Goal: Task Accomplishment & Management: Manage account settings

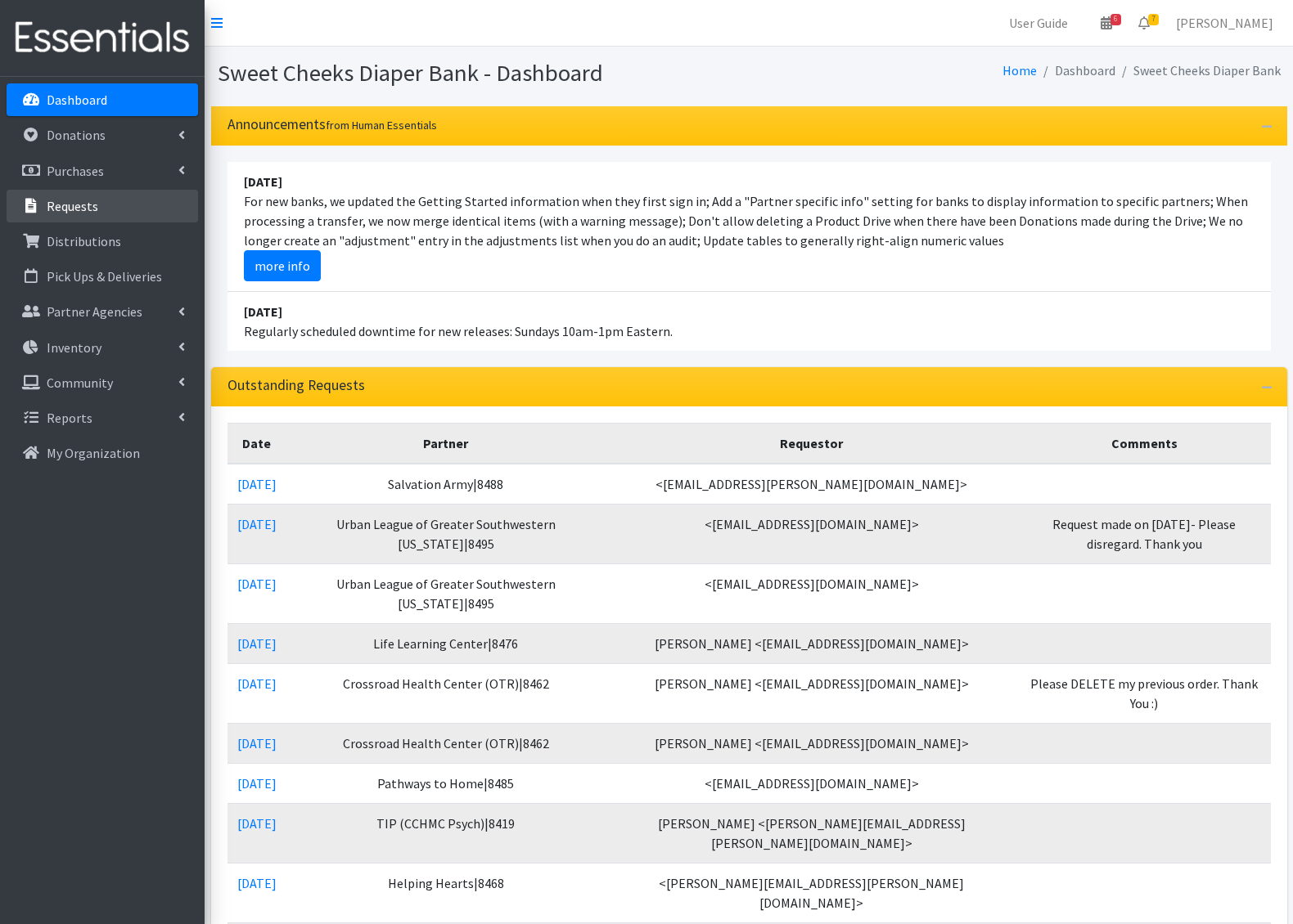
click at [92, 212] on p "Requests" at bounding box center [73, 206] width 52 height 16
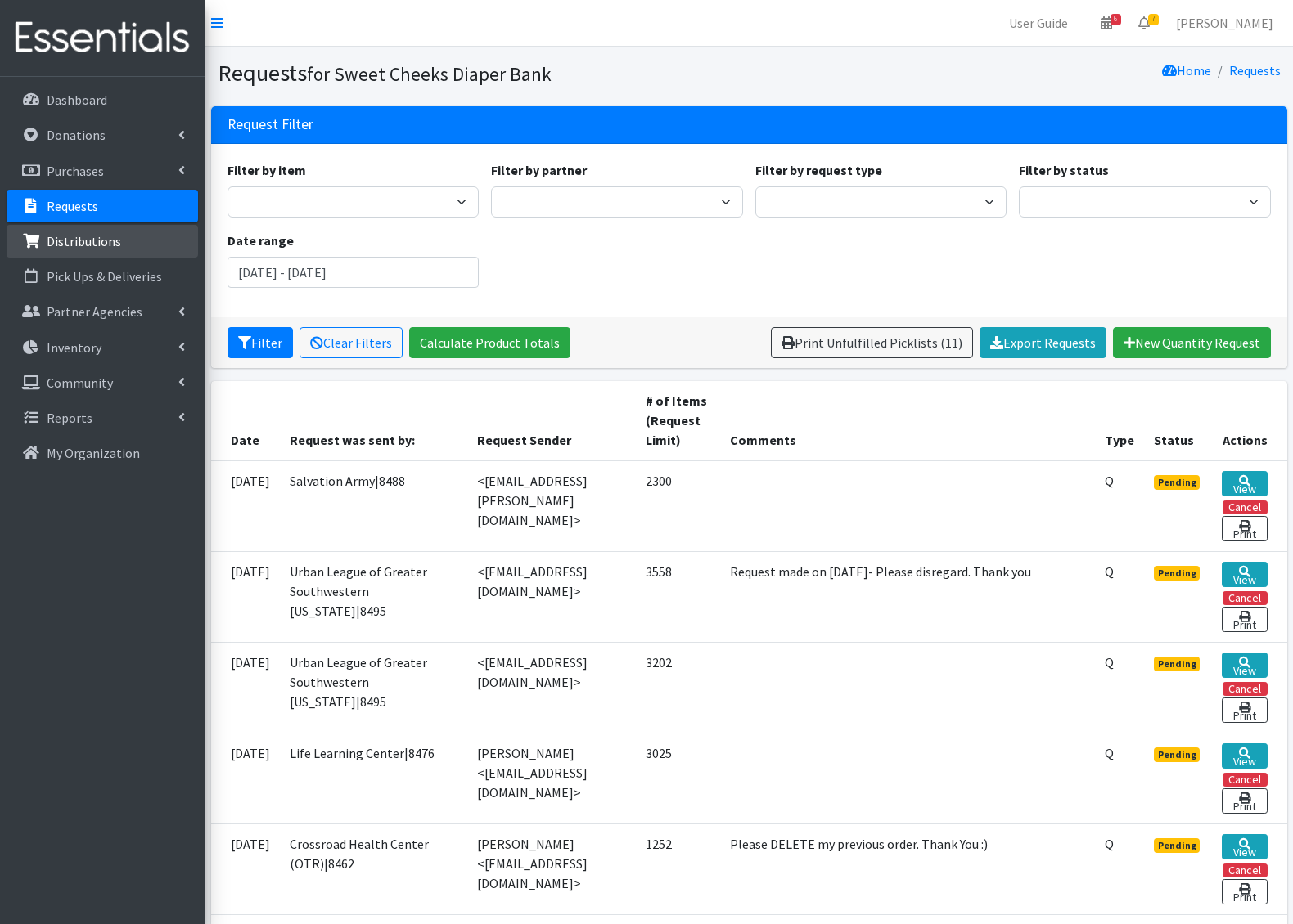
click at [115, 237] on p "Distributions" at bounding box center [84, 241] width 75 height 16
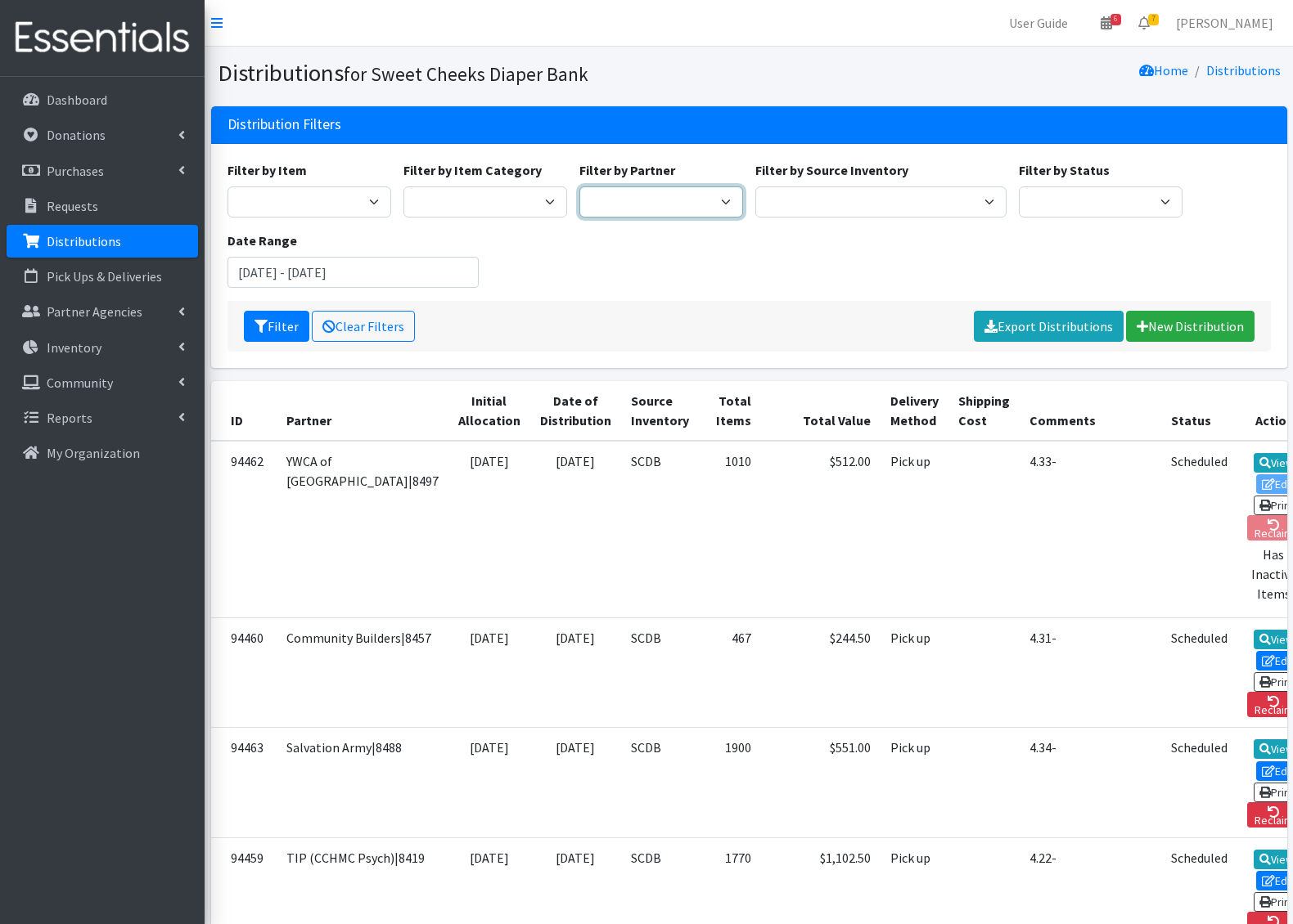
click at [715, 205] on select "Adams/Brown County CAA|8446 Baby Steps at St. Elizabeth|8498 Bethany House|8542…" at bounding box center [661, 202] width 164 height 31
select select "687"
click at [580, 187] on select "Adams/Brown County CAA|8446 Baby Steps at St. Elizabeth|8498 Bethany House|8542…" at bounding box center [661, 202] width 164 height 31
click at [279, 329] on button "Filter" at bounding box center [276, 326] width 65 height 31
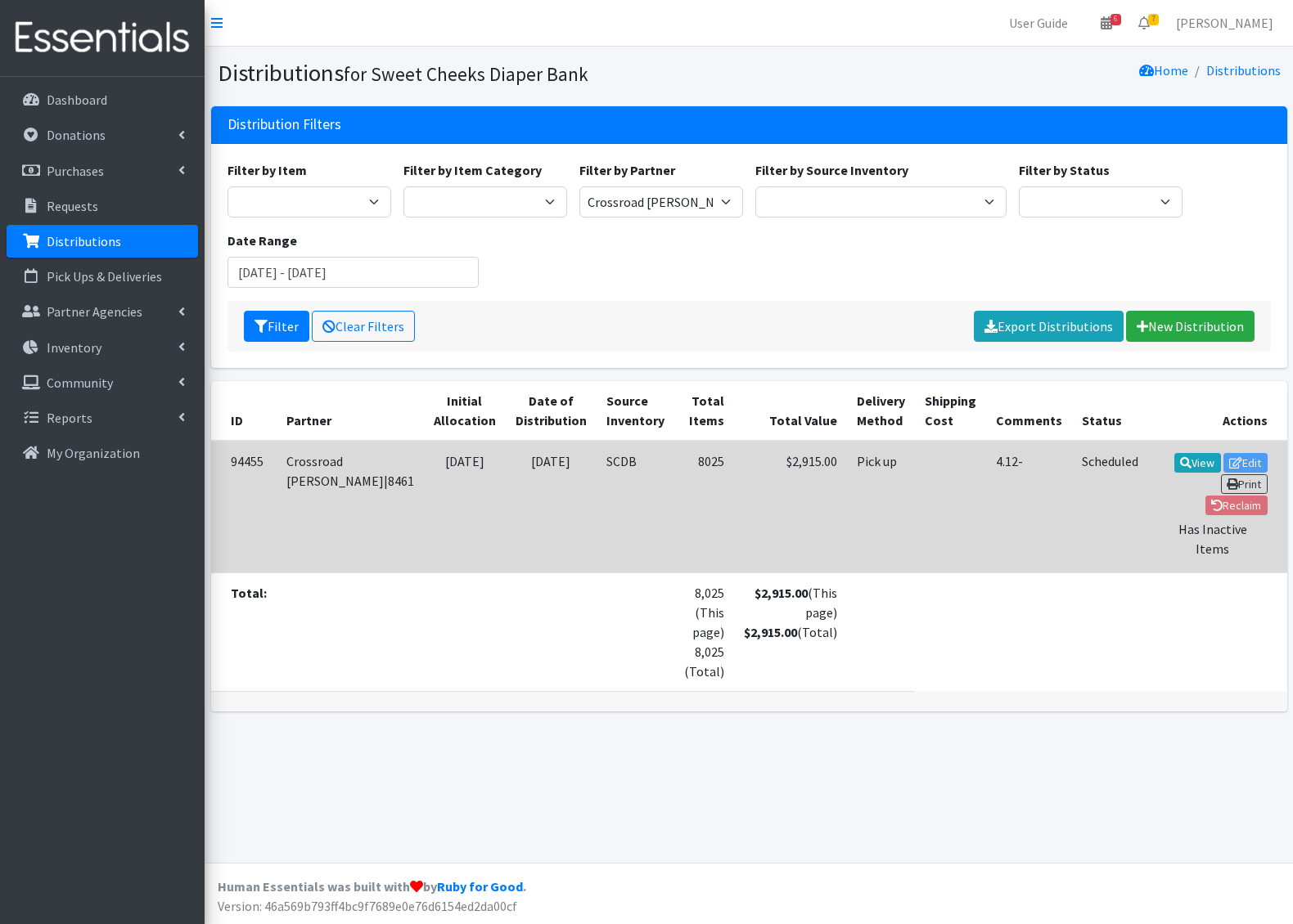
click at [1187, 457] on td "View Edit Print Reclaim Has Inactive Items" at bounding box center [1217, 506] width 139 height 133
click at [1174, 465] on link "View" at bounding box center [1197, 463] width 47 height 20
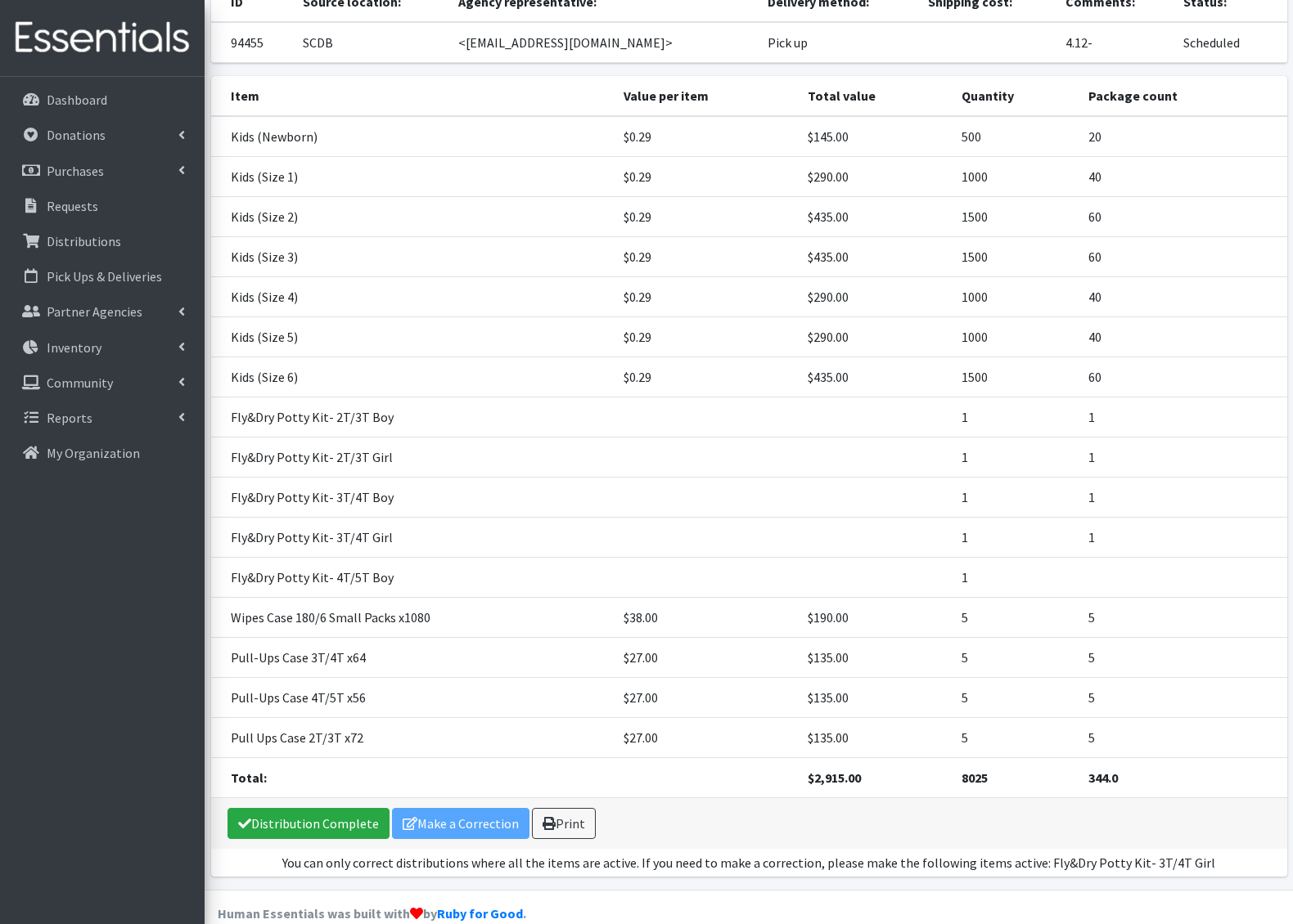
scroll to position [127, 0]
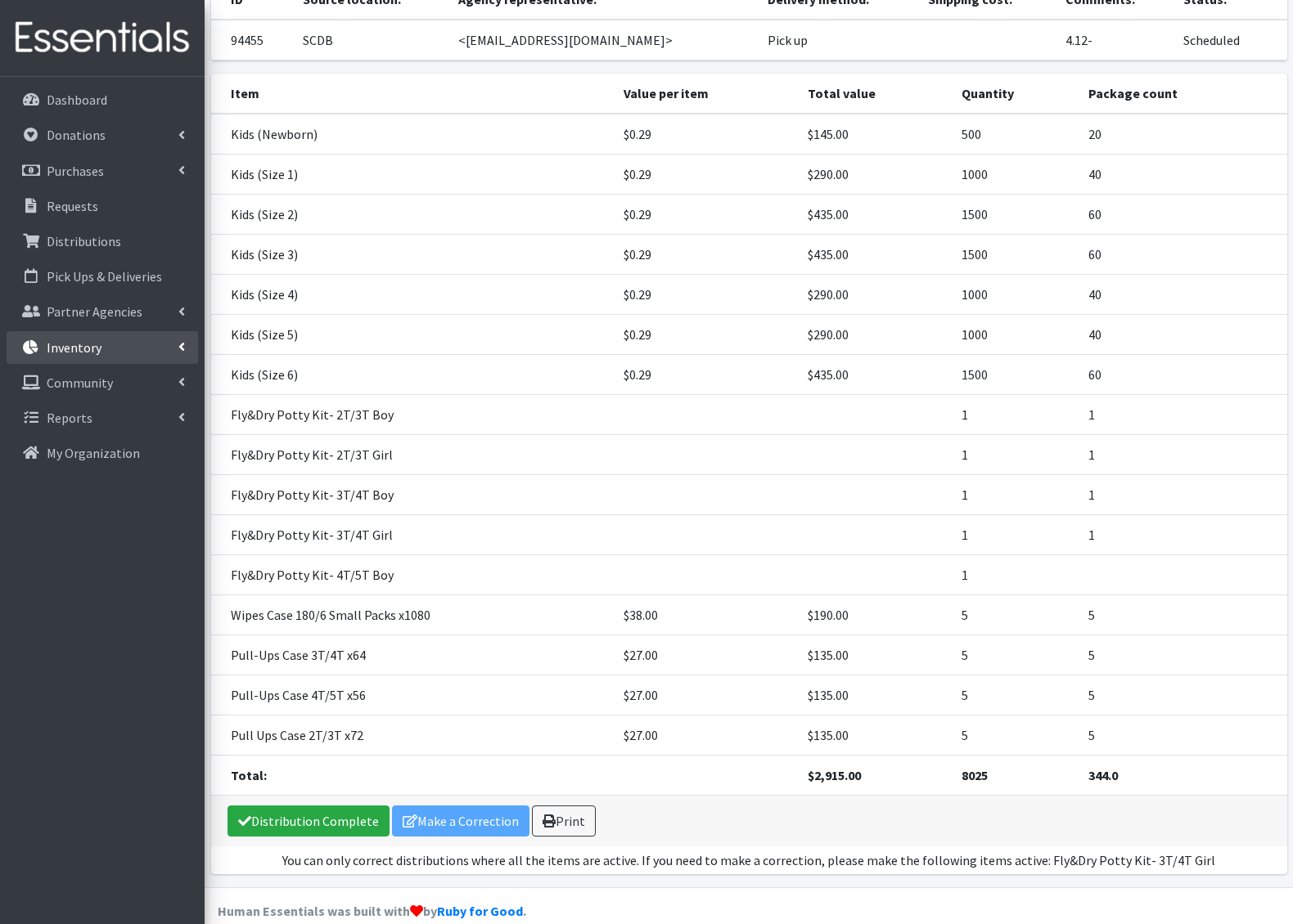
click at [92, 335] on link "Inventory" at bounding box center [103, 348] width 192 height 33
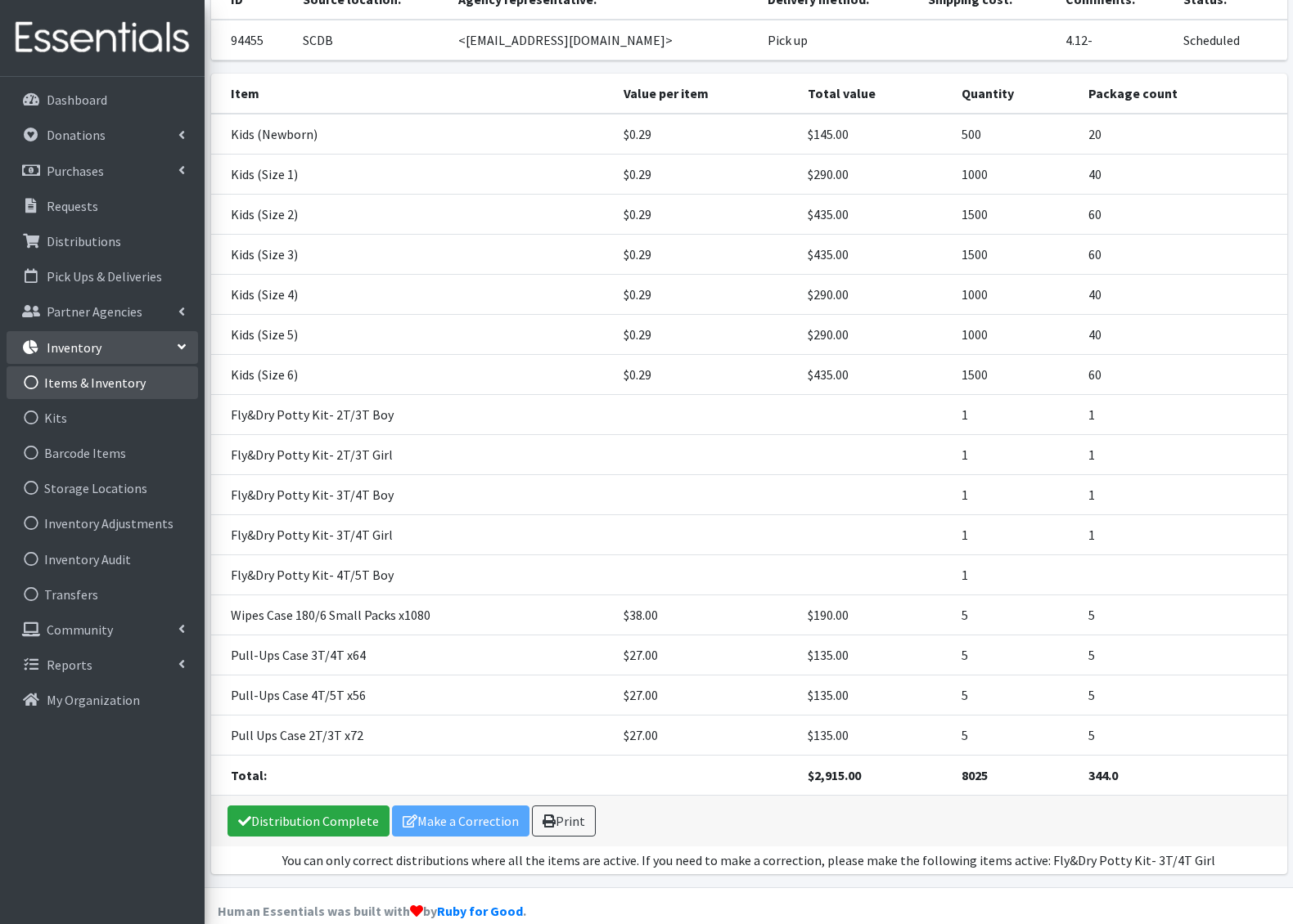
click at [89, 375] on link "Items & Inventory" at bounding box center [103, 383] width 192 height 33
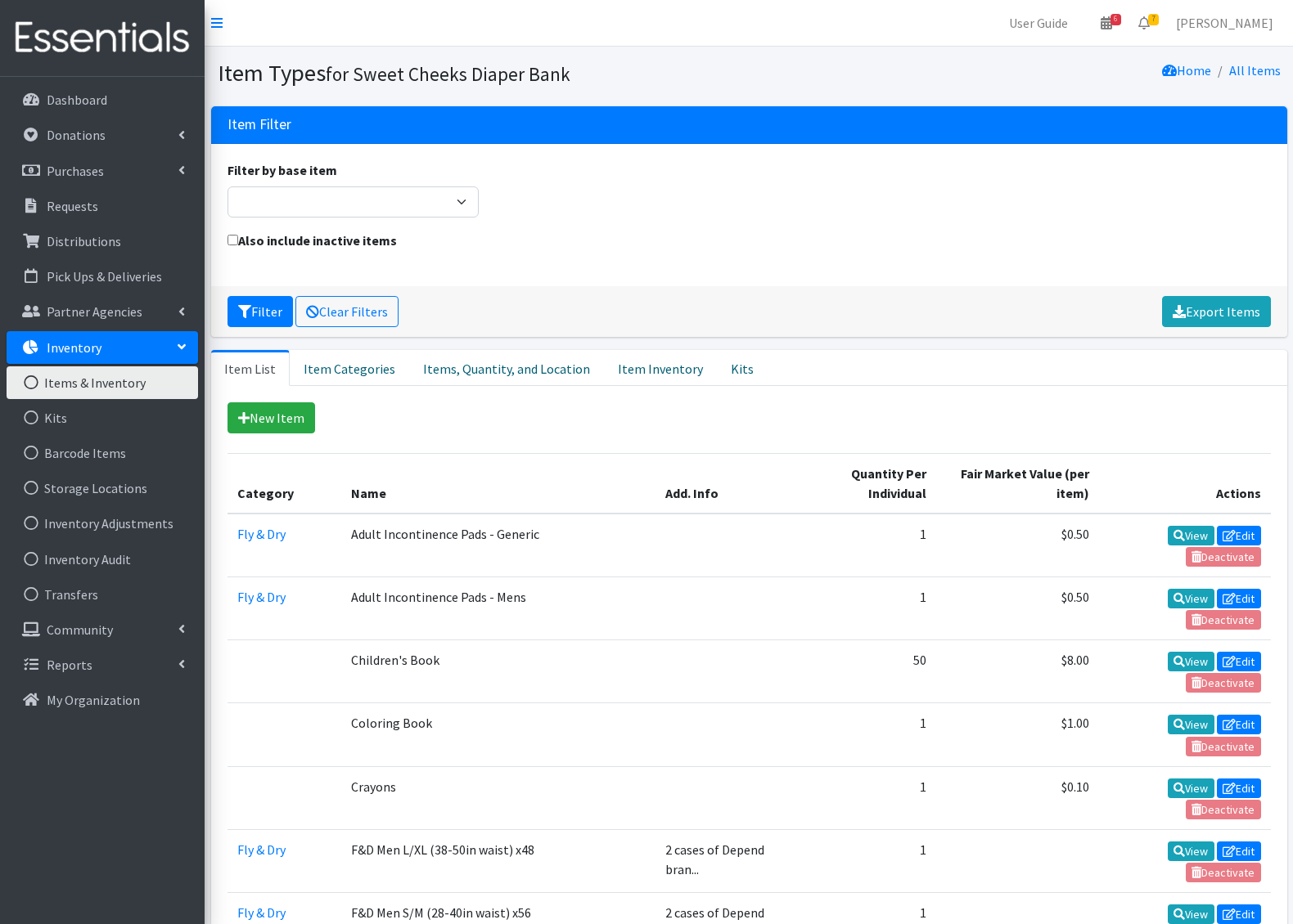
click at [232, 237] on input "Also include inactive items" at bounding box center [233, 240] width 11 height 11
checkbox input "true"
click at [251, 308] on button "Filter" at bounding box center [260, 311] width 65 height 31
click at [435, 206] on select "Adult Briefs (Large/X-Large) Adult Briefs (Medium/Large) Adult Briefs (Small/Me…" at bounding box center [354, 202] width 252 height 31
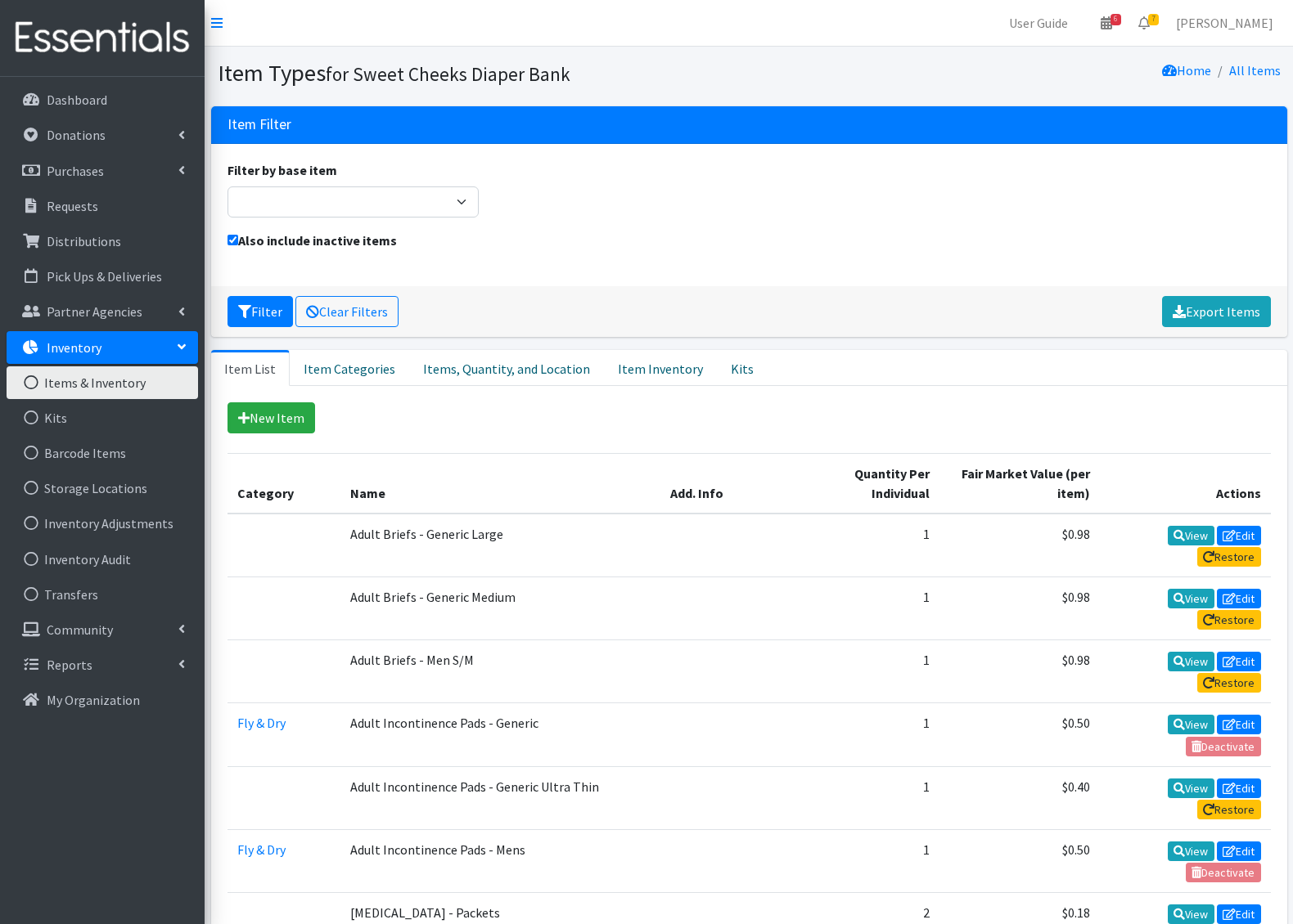
click at [637, 221] on div "Filter by base item Adult Briefs (Large/X-Large) Adult Briefs (Medium/Large) Ad…" at bounding box center [748, 195] width 1055 height 70
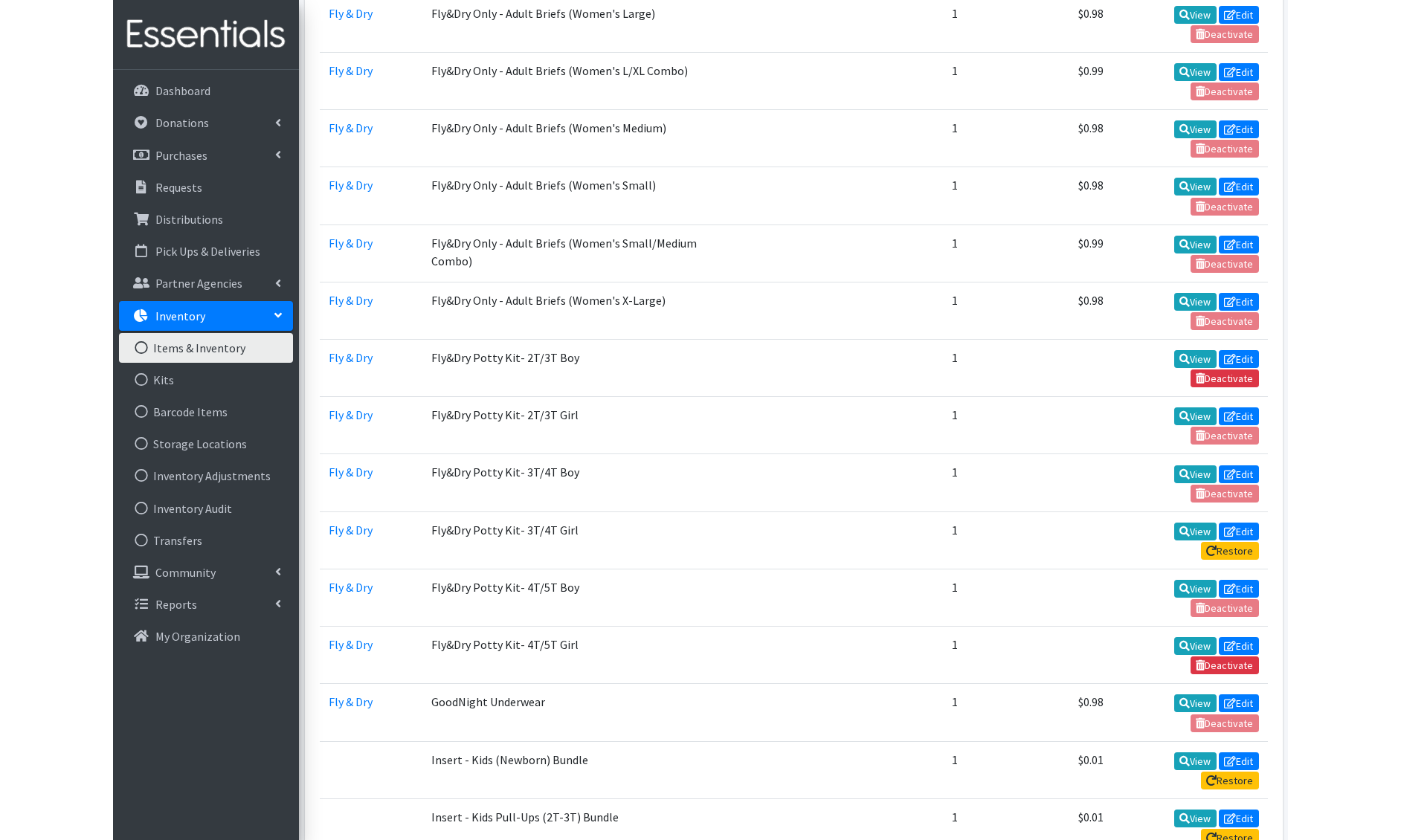
scroll to position [1156, 0]
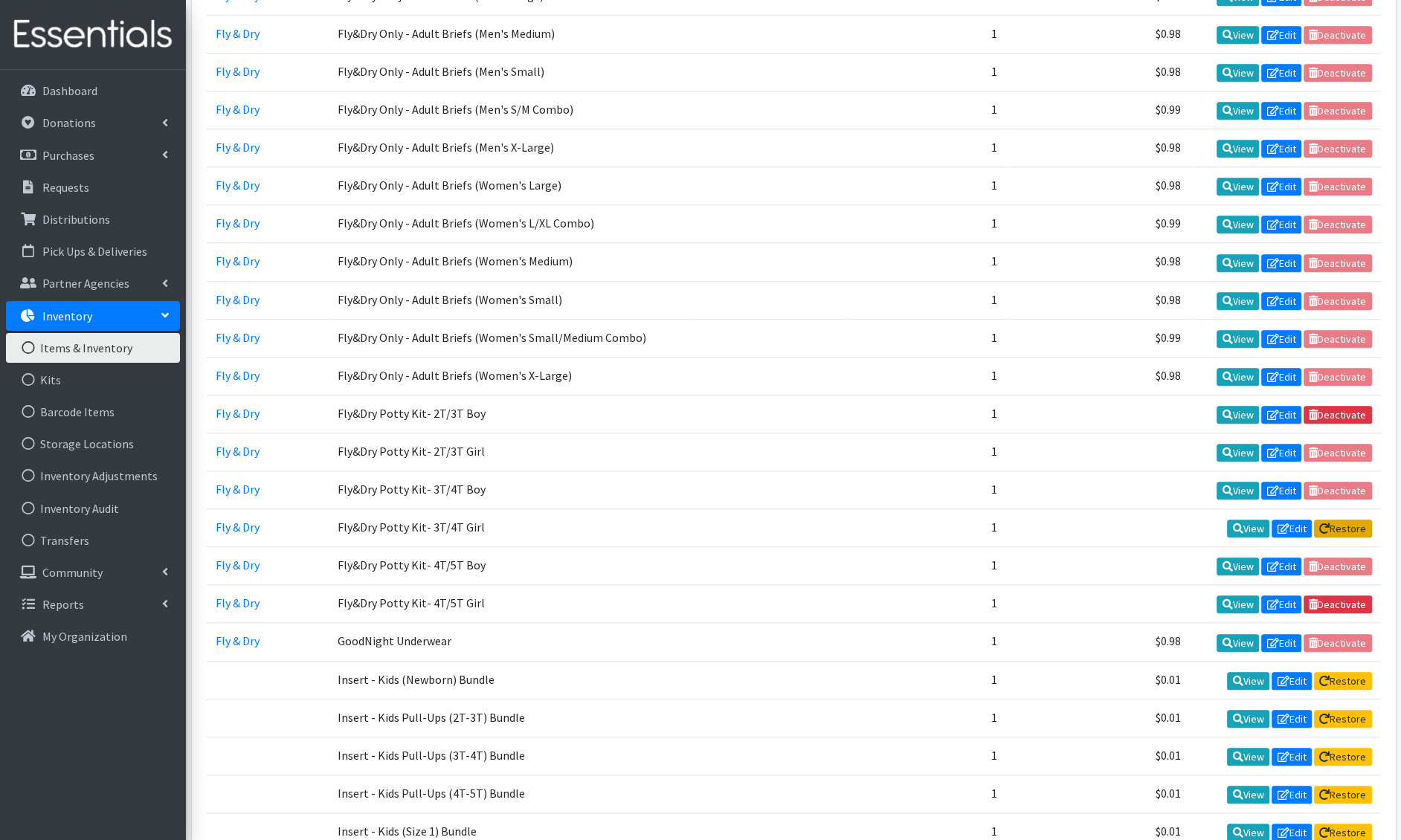
click at [1175, 519] on link "Restore" at bounding box center [1344, 529] width 58 height 18
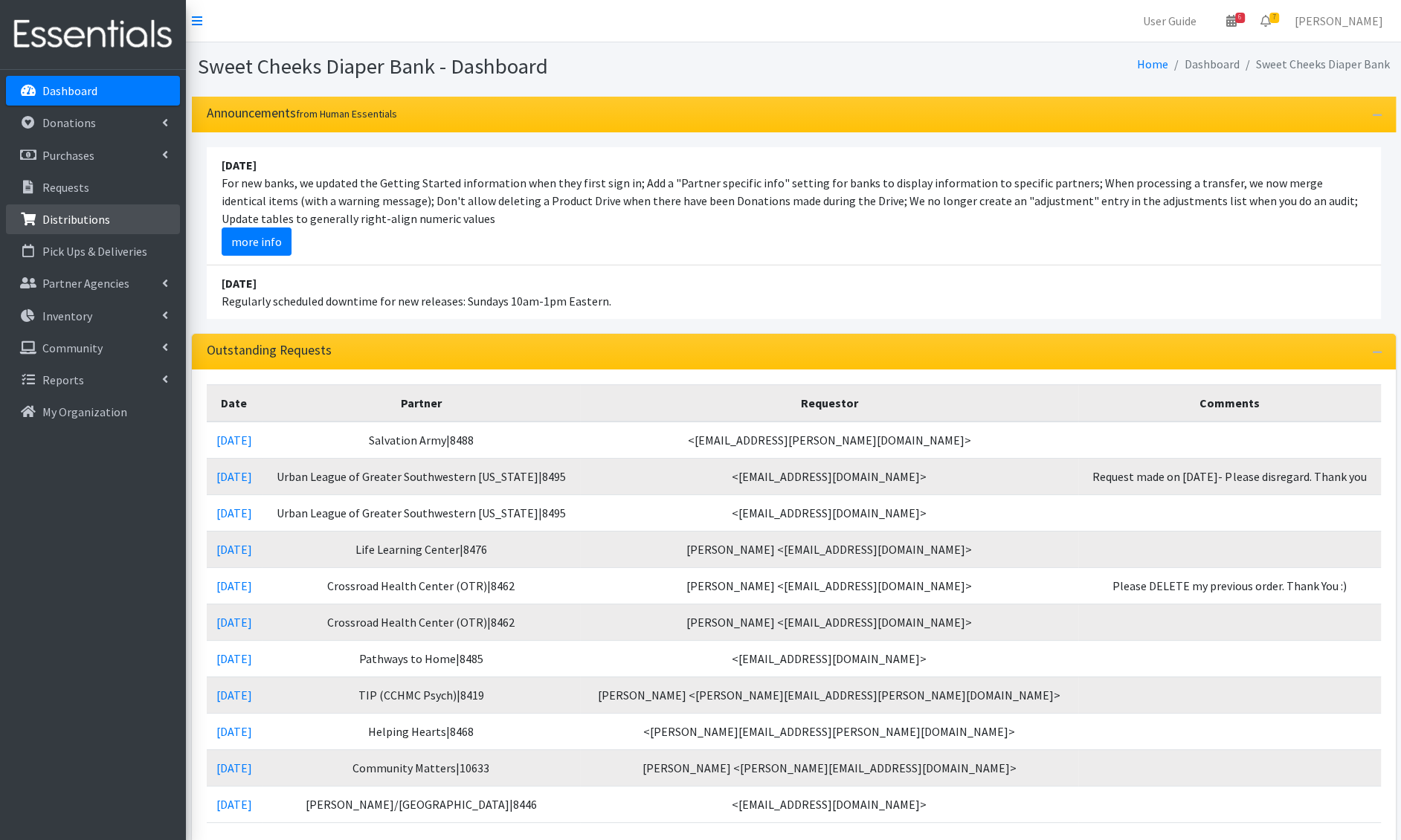
click at [95, 228] on link "Distributions" at bounding box center [94, 219] width 174 height 30
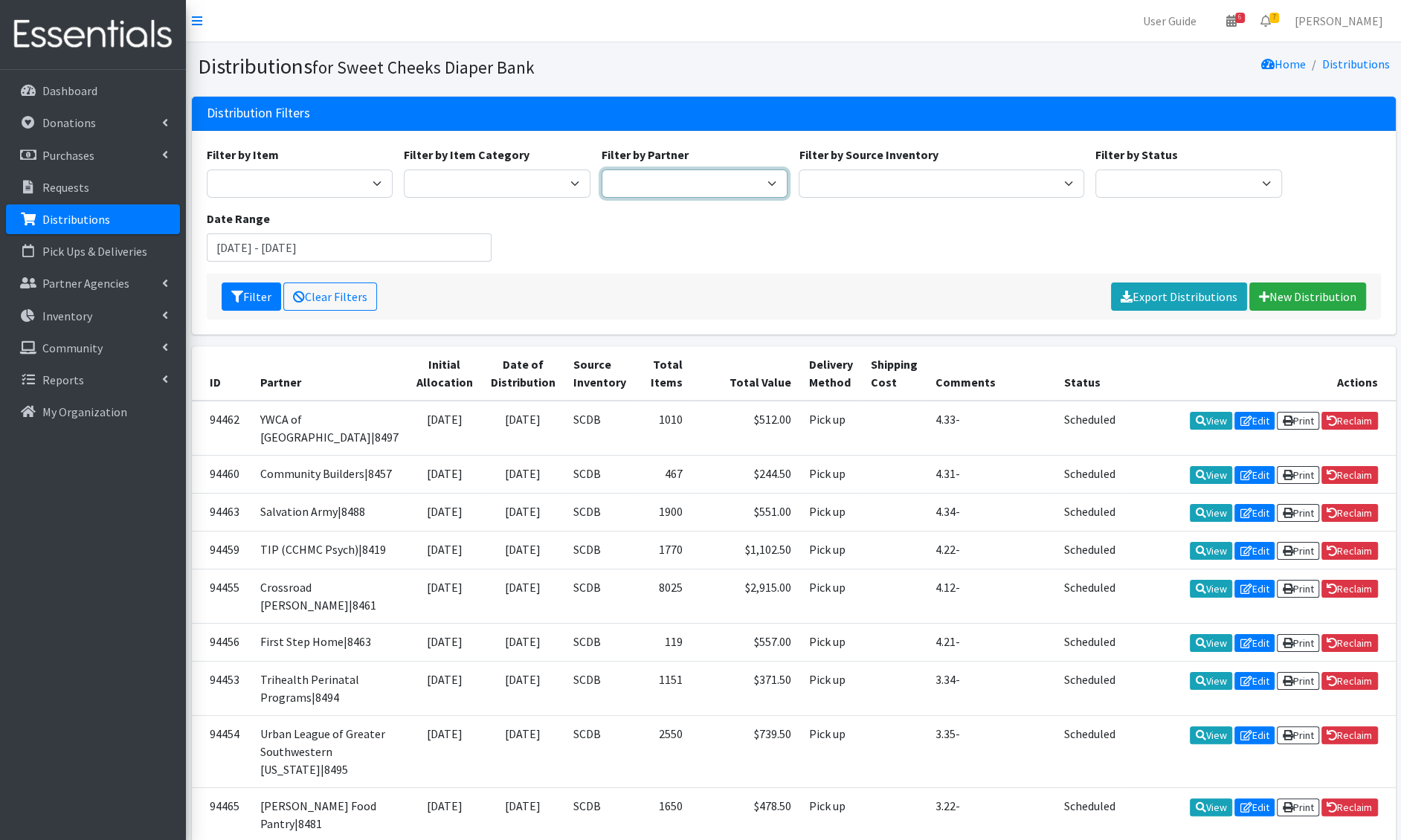
click at [662, 180] on select "Adams/Brown County CAA|8446 Baby Steps at St. Elizabeth|8498 Bethany House|8542…" at bounding box center [694, 183] width 186 height 28
click at [532, 182] on select "SCDB Tidal Babe Fly & Dry TB (bulk, not kits) Pull-Ups" at bounding box center [497, 183] width 186 height 28
click at [852, 175] on select "DDDRP Dedicated Inventory SCDB" at bounding box center [941, 183] width 285 height 28
click at [750, 183] on select "Adams/Brown County CAA|8446 Baby Steps at St. Elizabeth|8498 Bethany House|8542…" at bounding box center [694, 183] width 186 height 28
select select "687"
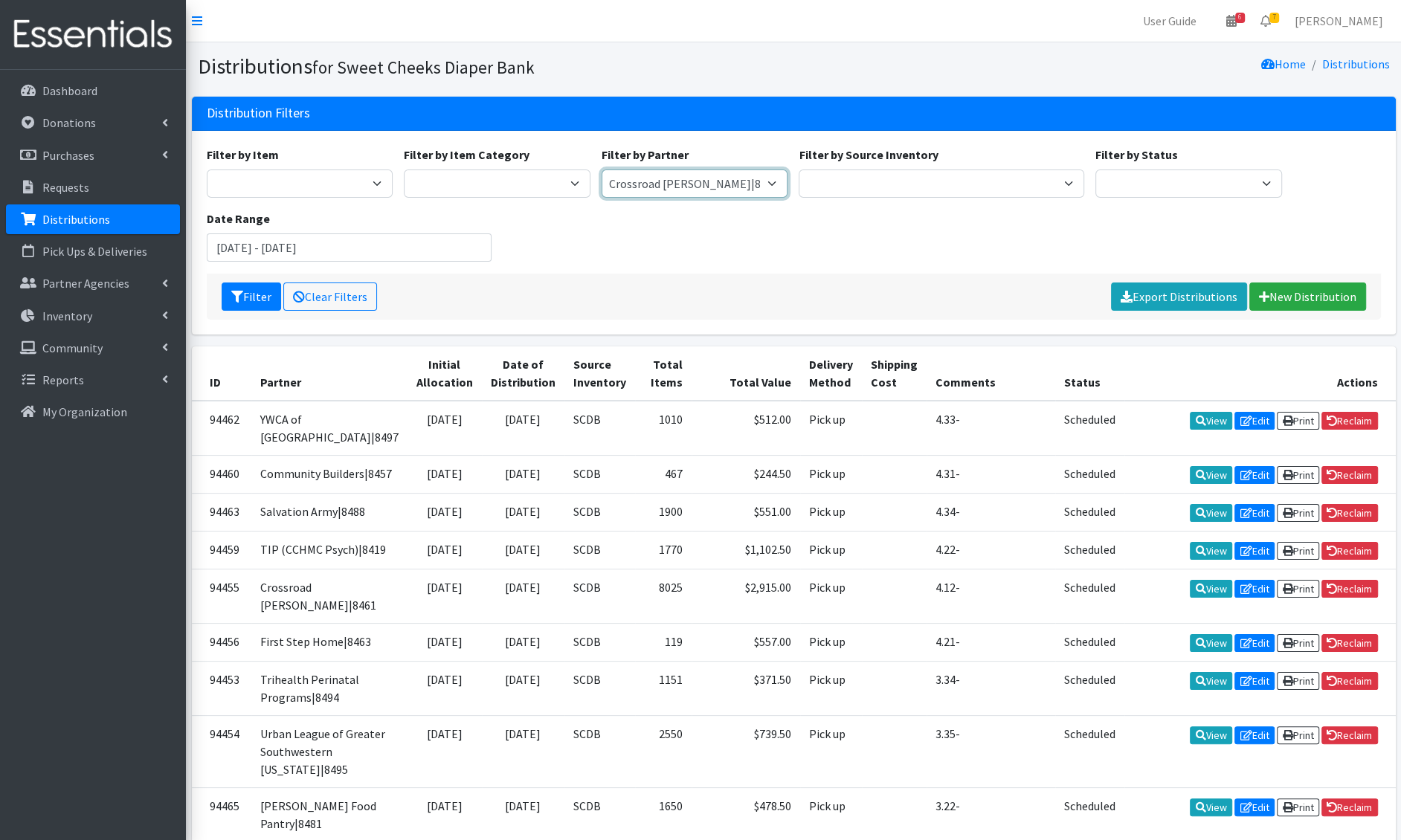
click at [601, 170] on select "Adams/Brown County CAA|8446 Baby Steps at St. Elizabeth|8498 Bethany House|8542…" at bounding box center [694, 183] width 186 height 28
click at [253, 300] on button "Filter" at bounding box center [251, 296] width 59 height 28
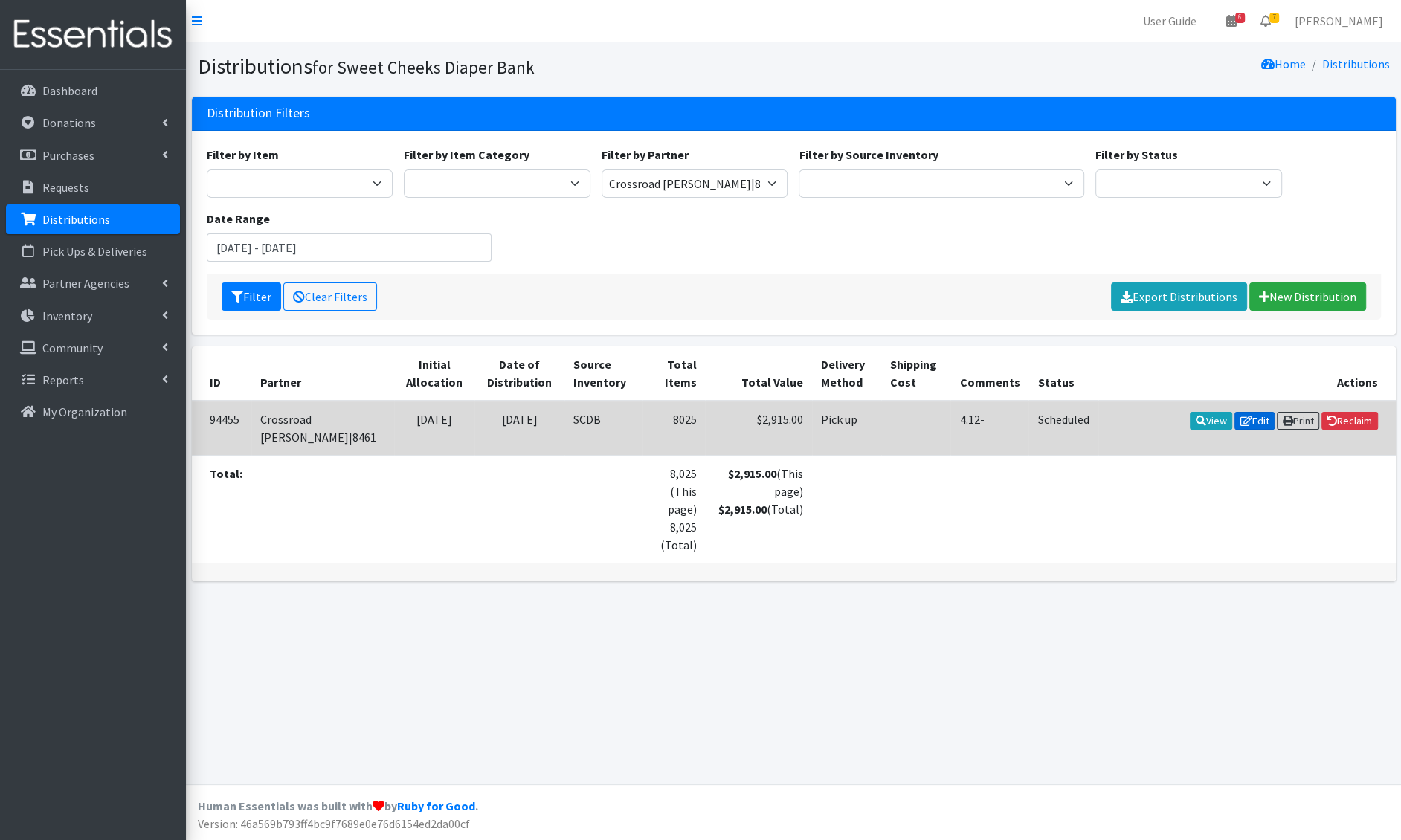
click at [1260, 425] on link "Edit" at bounding box center [1255, 421] width 40 height 18
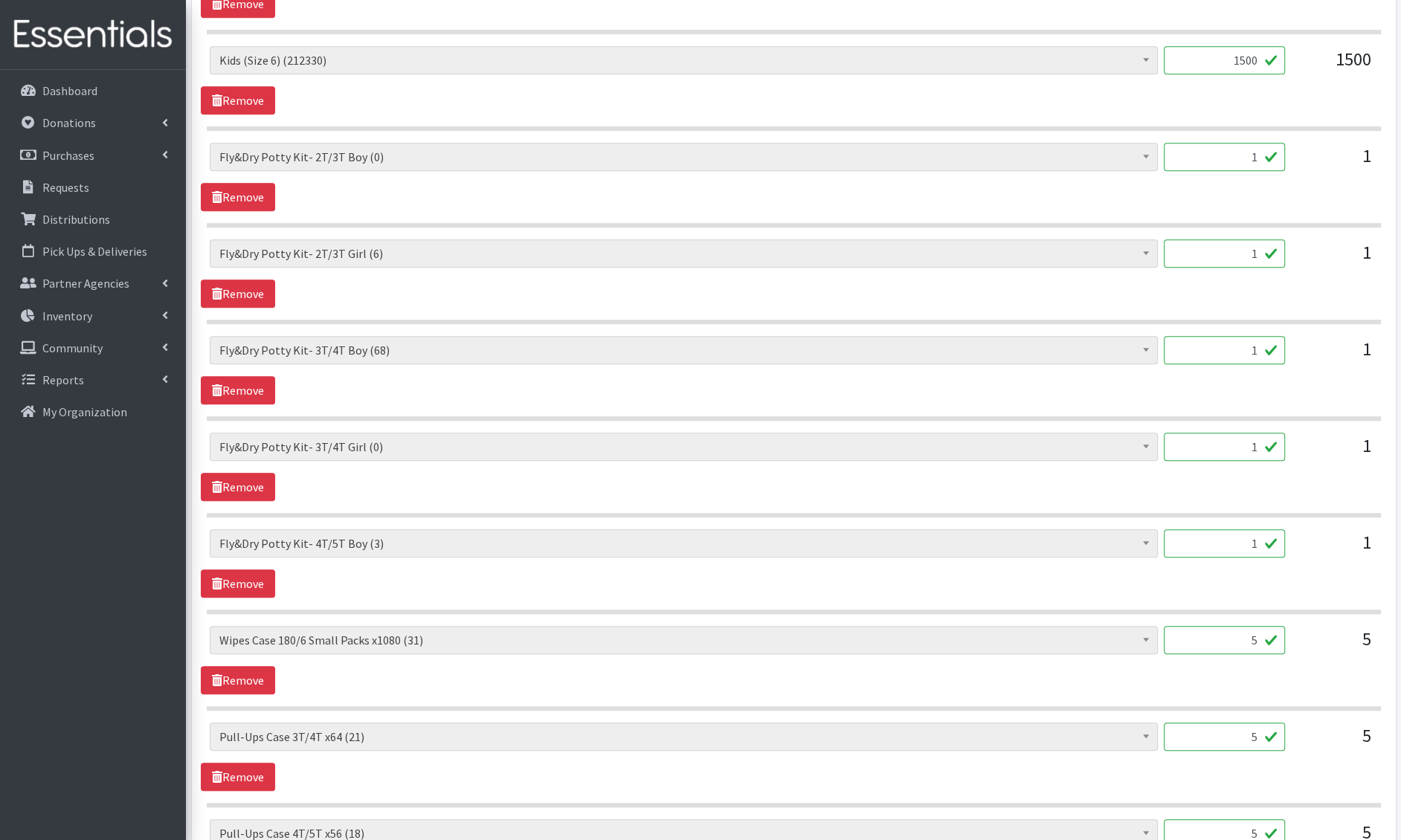
scroll to position [1176, 0]
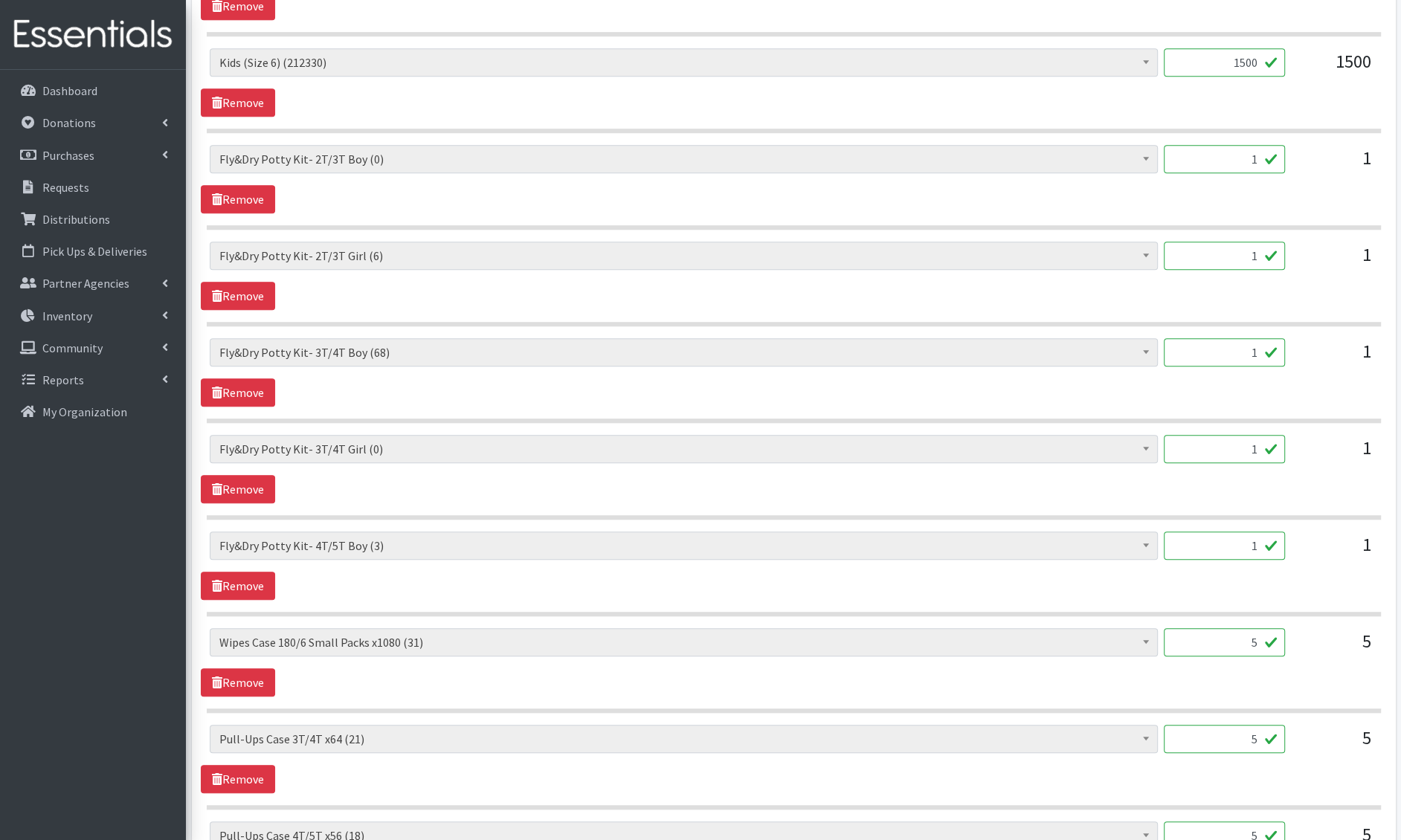
click at [1213, 435] on input "1" at bounding box center [1224, 449] width 121 height 28
type input "0"
click at [1240, 492] on div "Adult Incontinence Pads - Generic (30219) Adult Incontinence Pads - Mens (633) …" at bounding box center [793, 469] width 1186 height 68
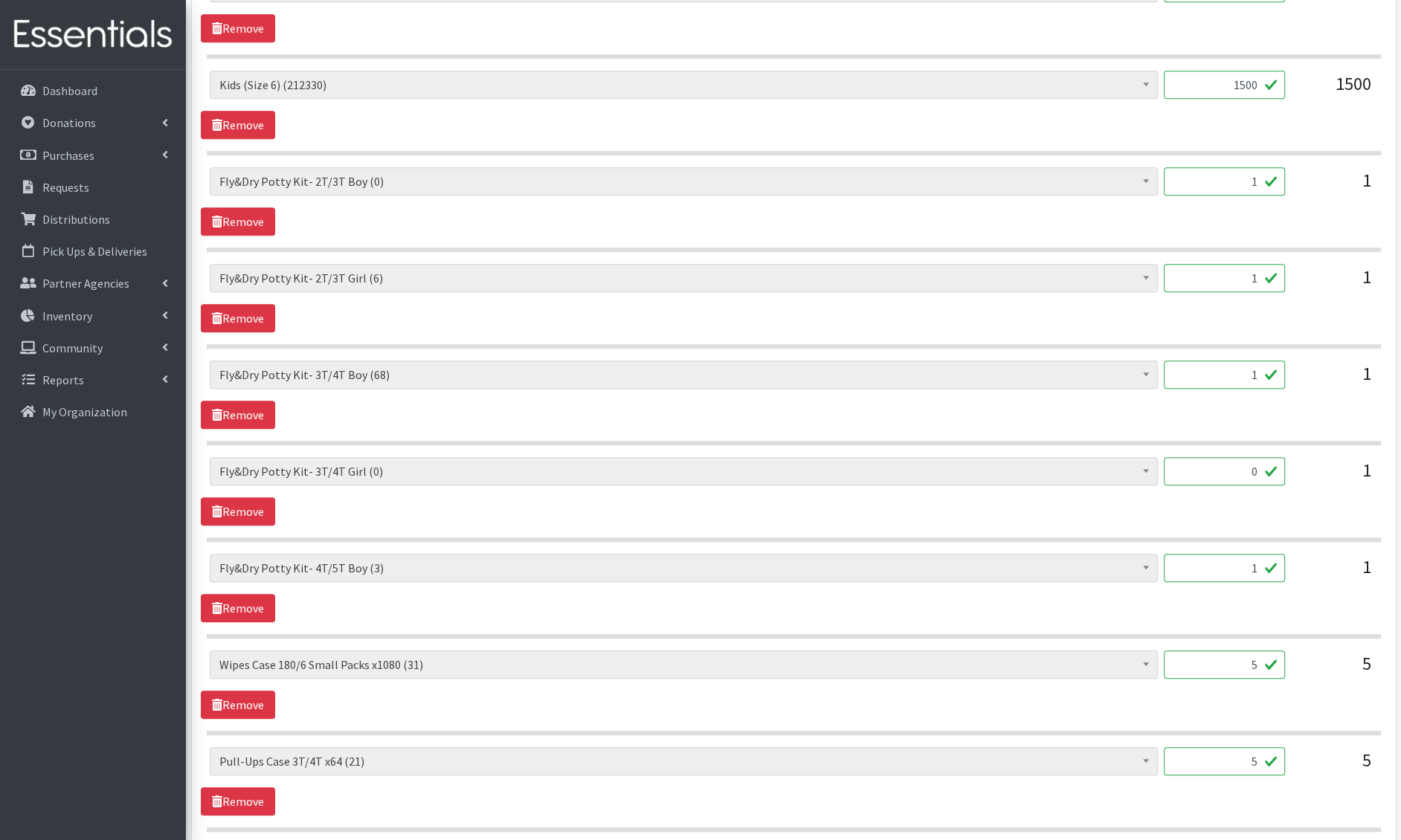
scroll to position [1663, 0]
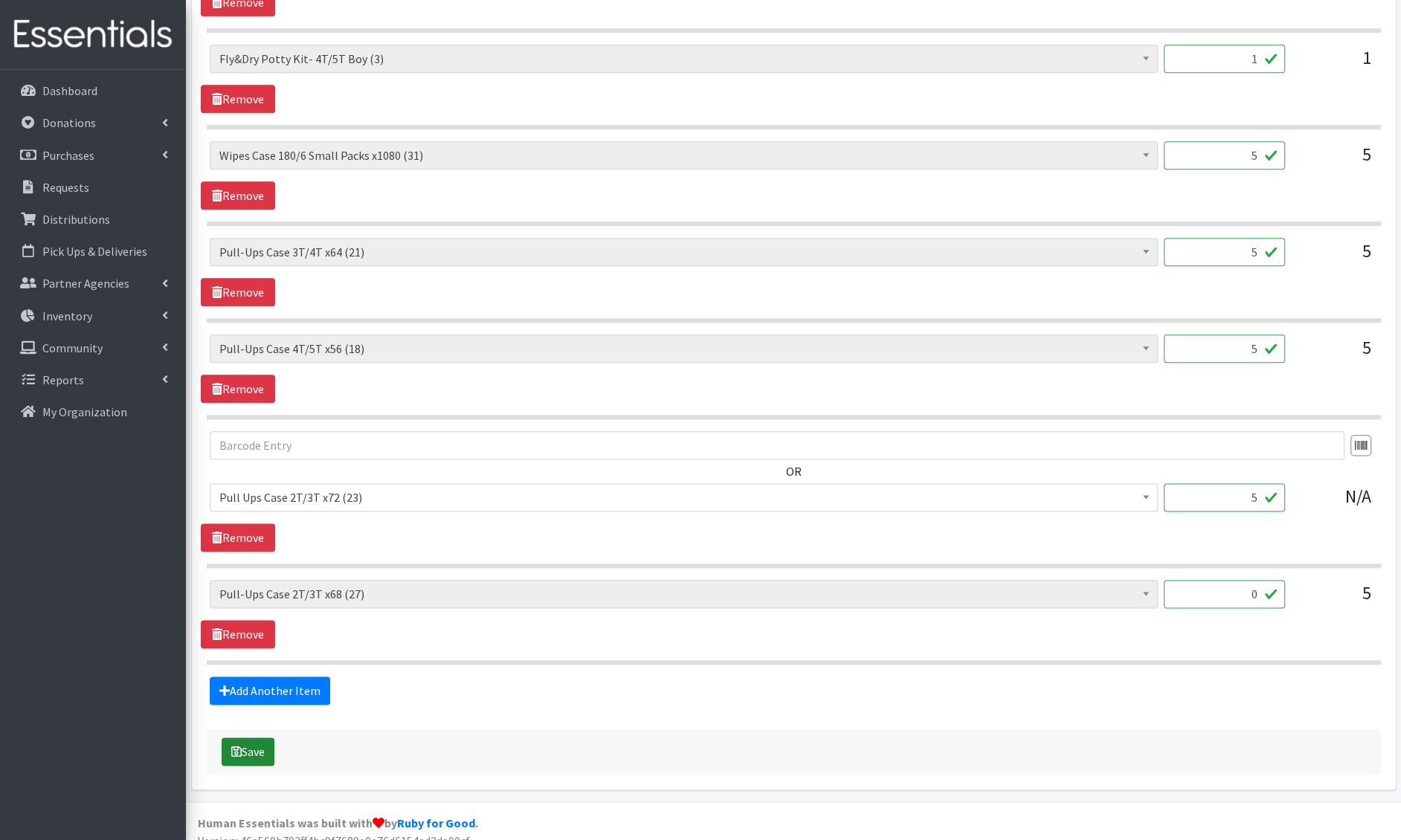
click at [243, 737] on button "Save" at bounding box center [248, 751] width 53 height 28
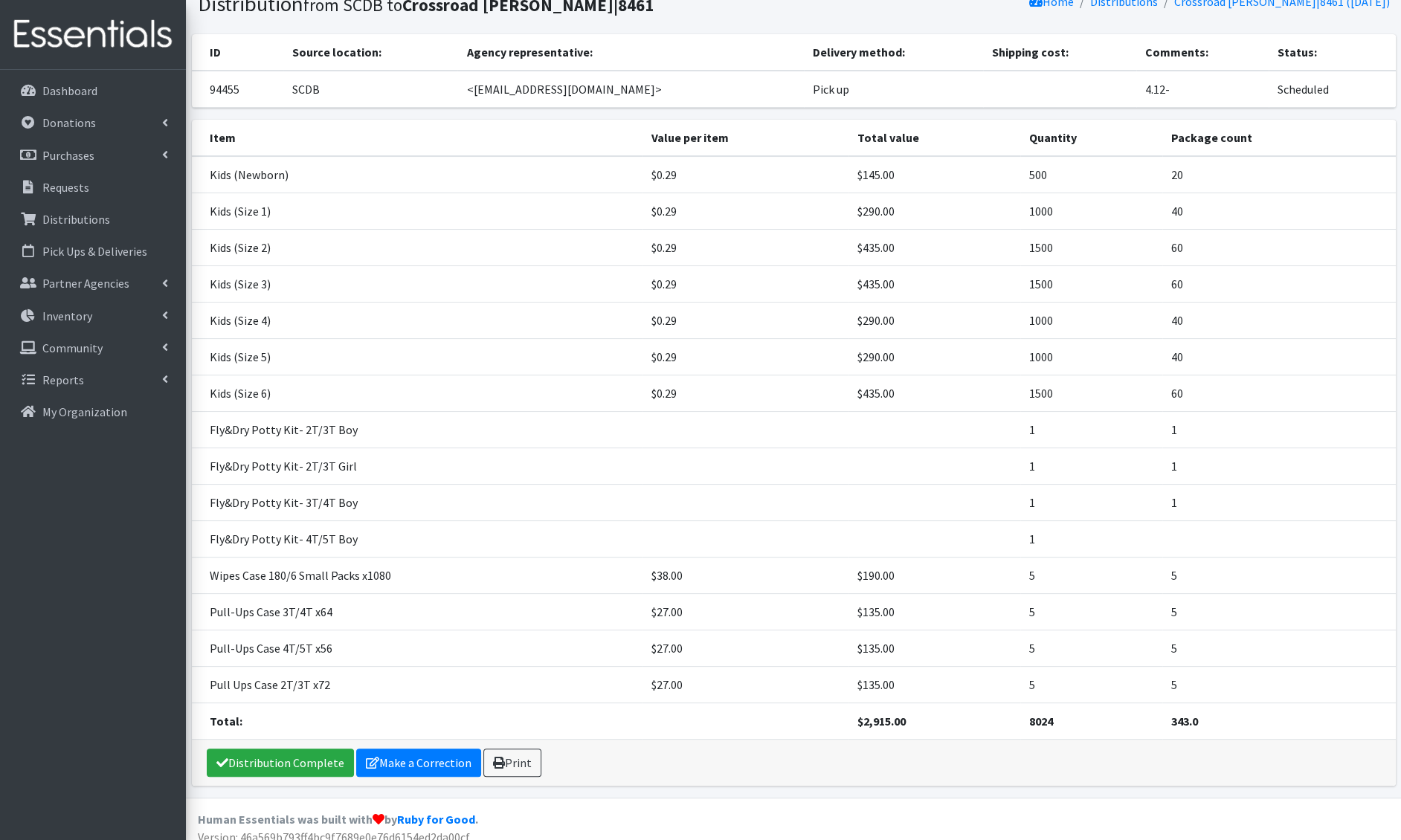
scroll to position [113, 0]
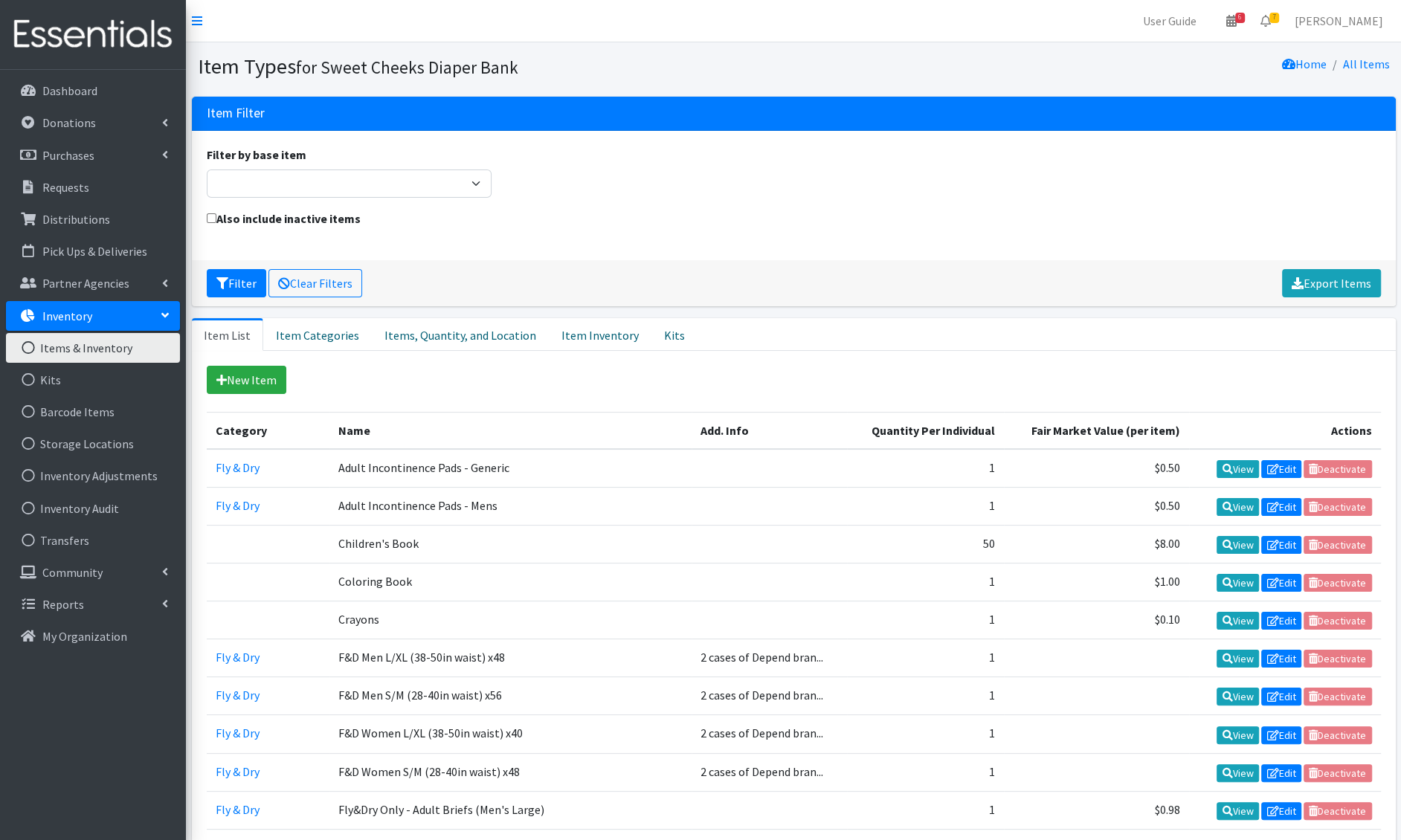
scroll to position [859, 0]
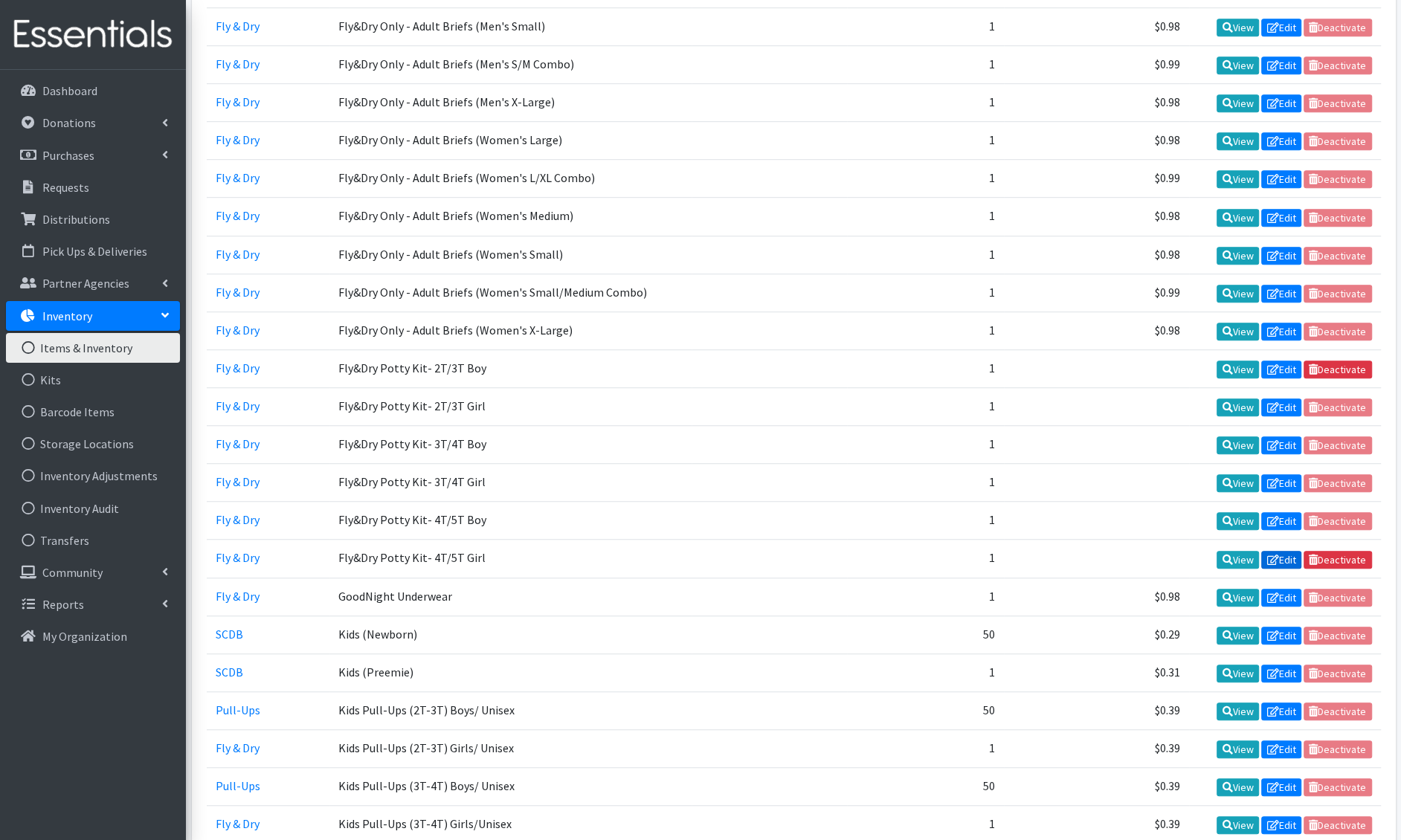
click at [1287, 551] on link "Edit" at bounding box center [1282, 560] width 40 height 18
click at [84, 379] on link "Kits" at bounding box center [94, 380] width 174 height 30
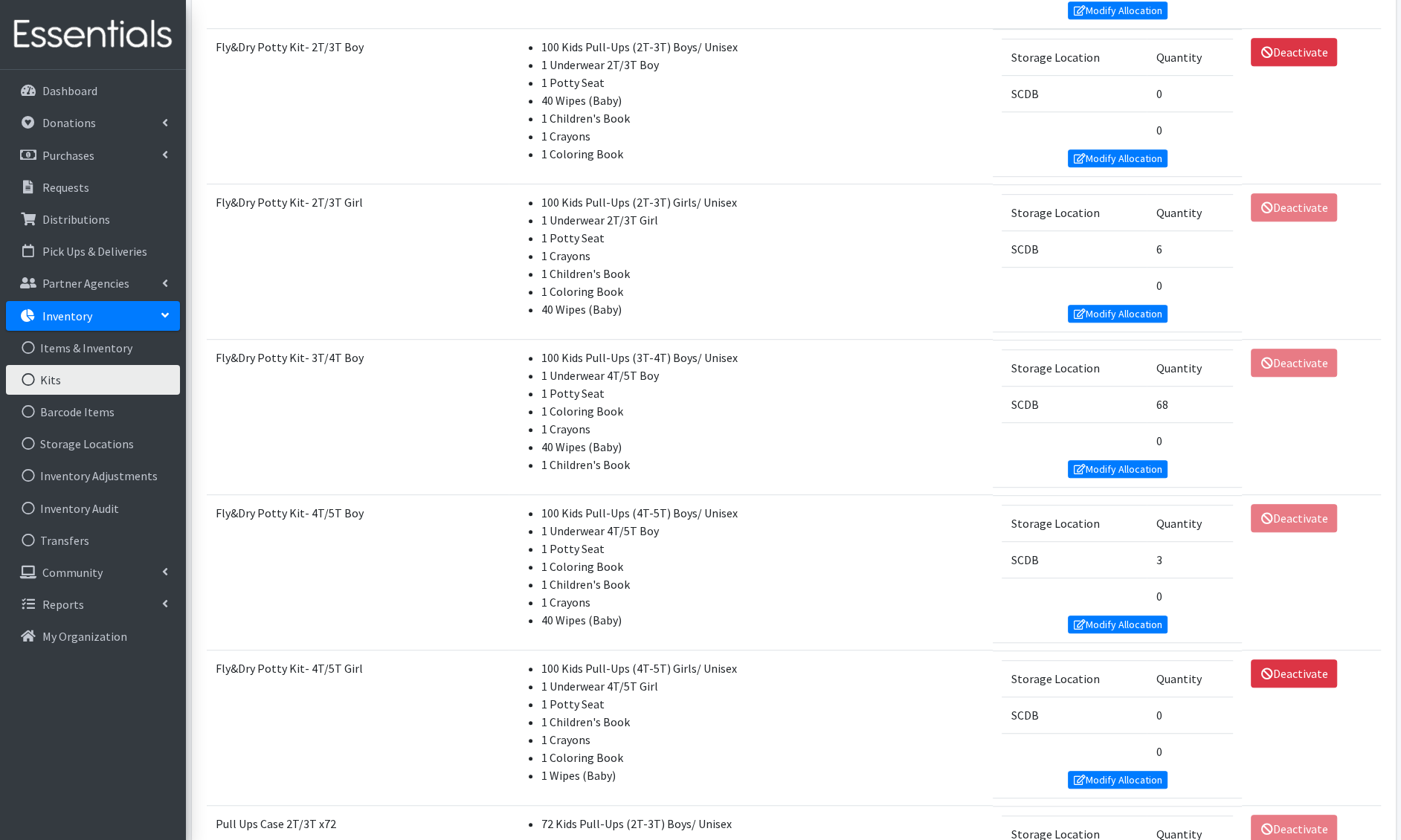
scroll to position [809, 0]
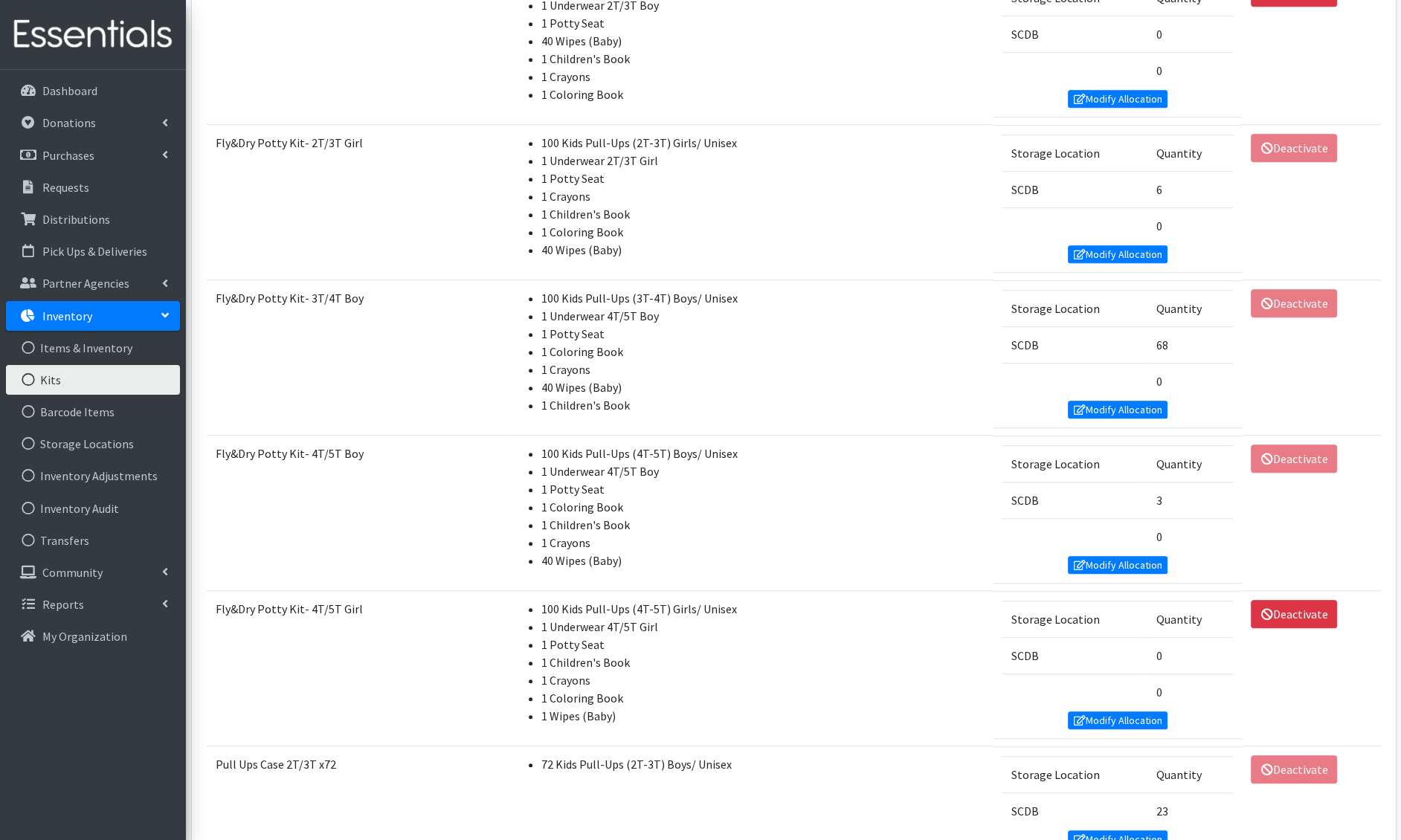
click at [864, 636] on li "1 Potty Seat" at bounding box center [762, 645] width 442 height 18
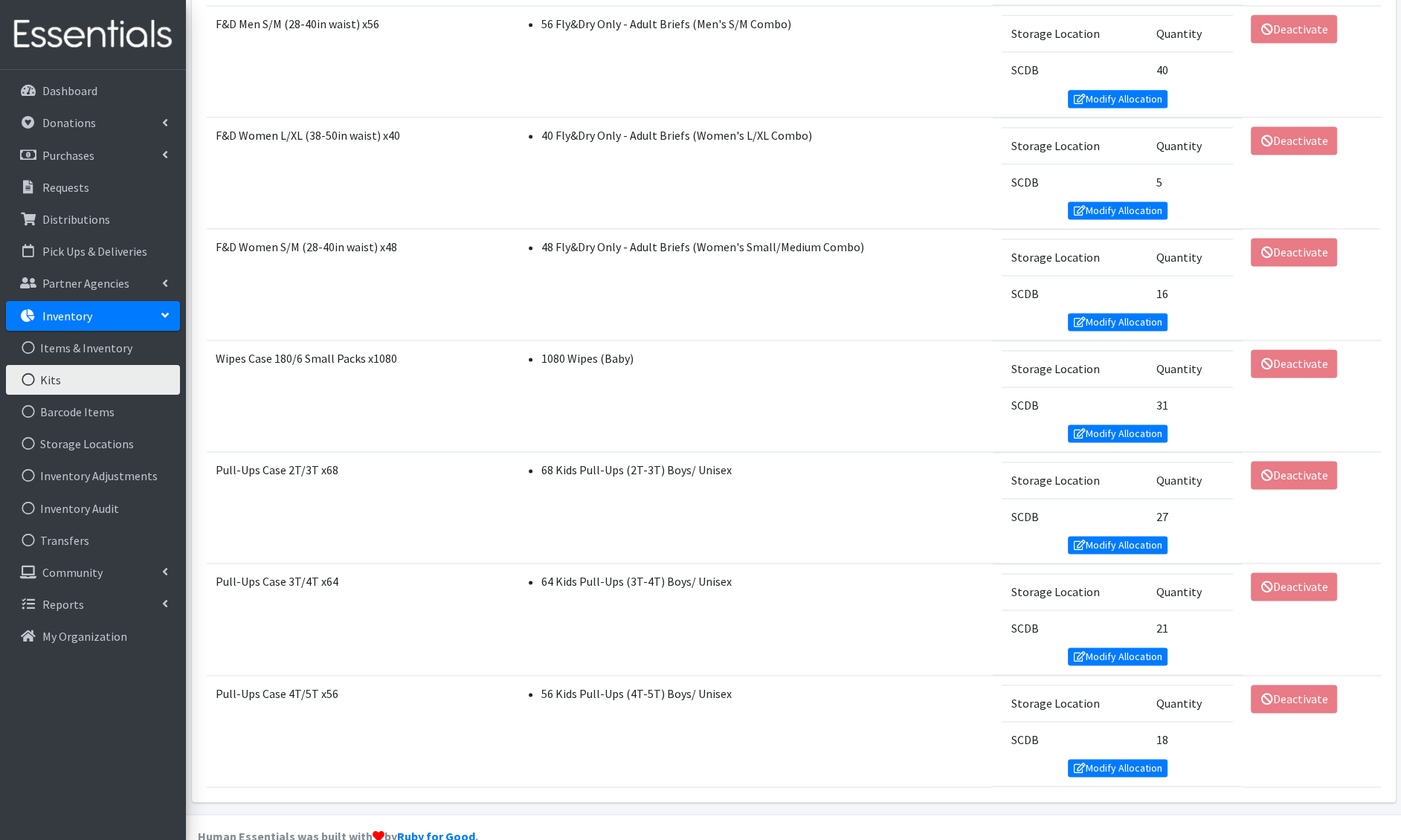
scroll to position [678, 0]
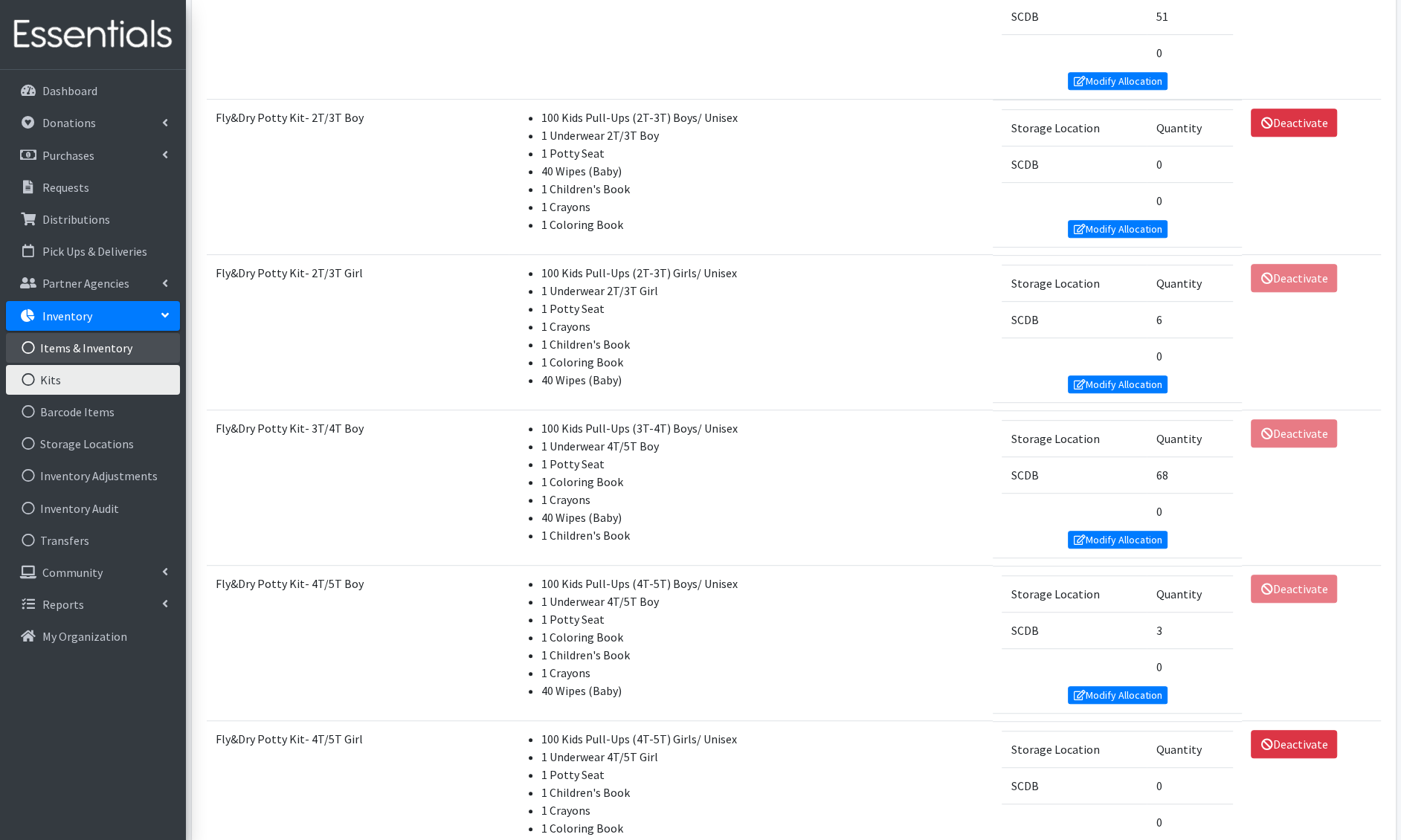
click at [87, 349] on link "Items & Inventory" at bounding box center [94, 348] width 174 height 30
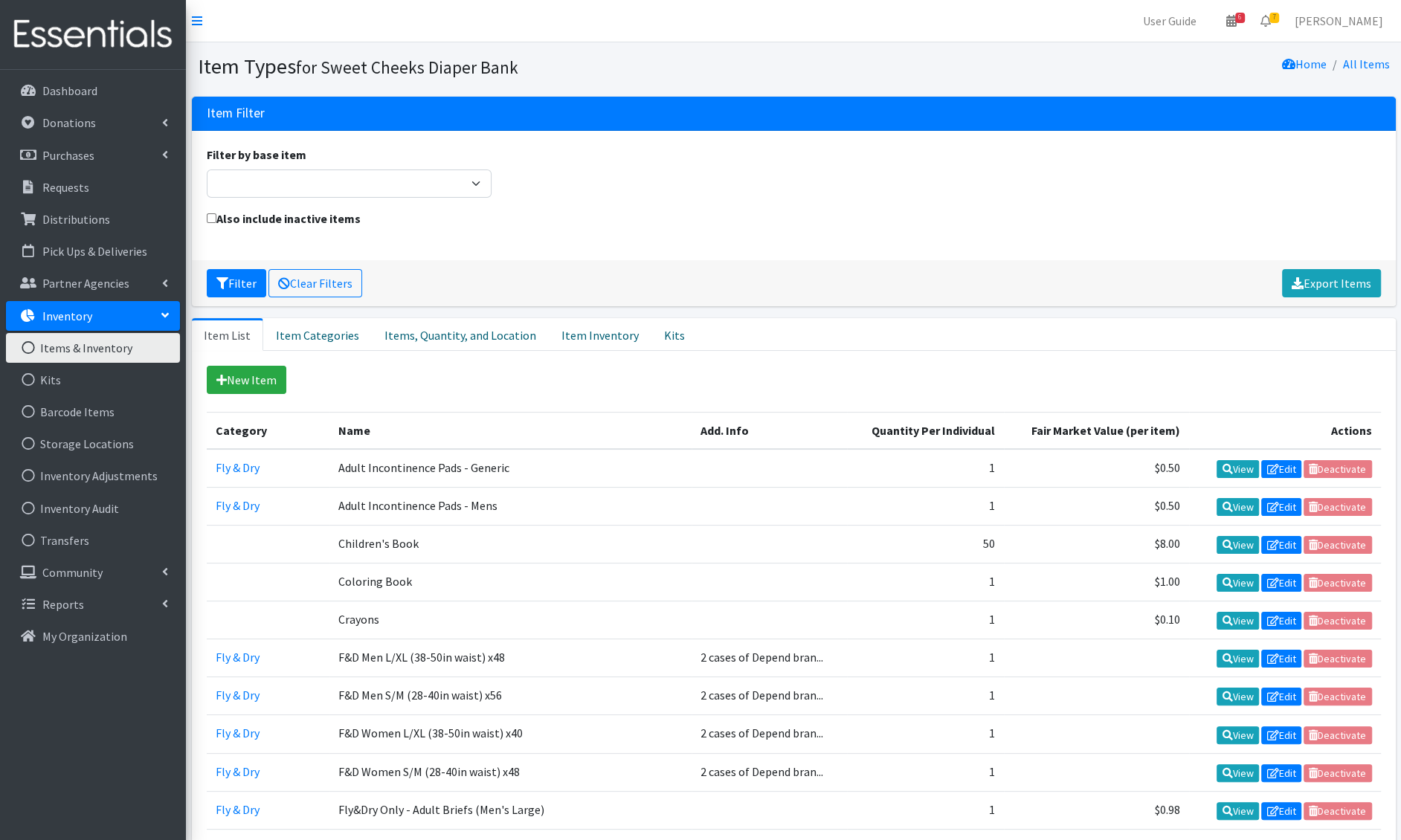
scroll to position [934, 0]
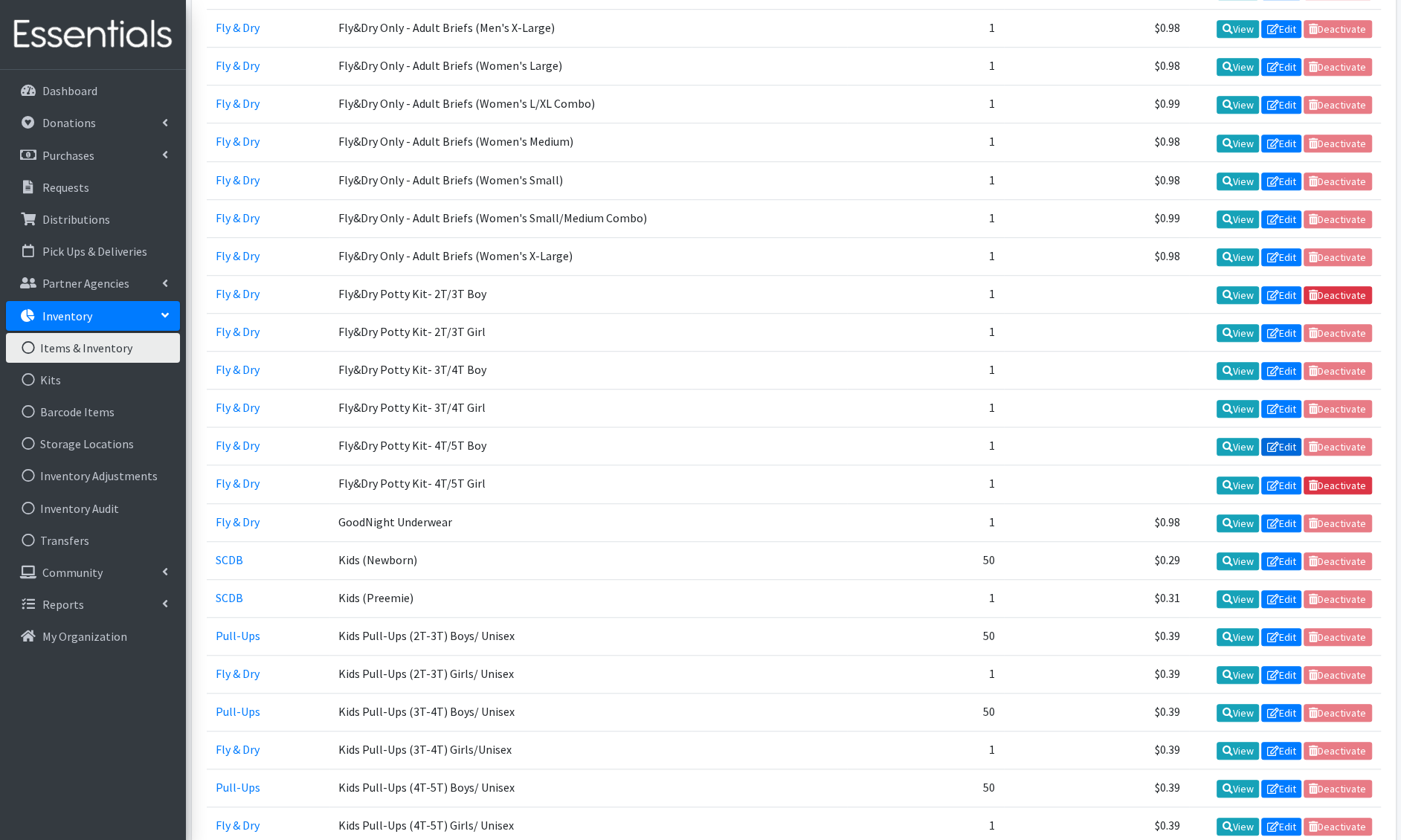
click at [1296, 438] on link "Edit" at bounding box center [1282, 447] width 40 height 18
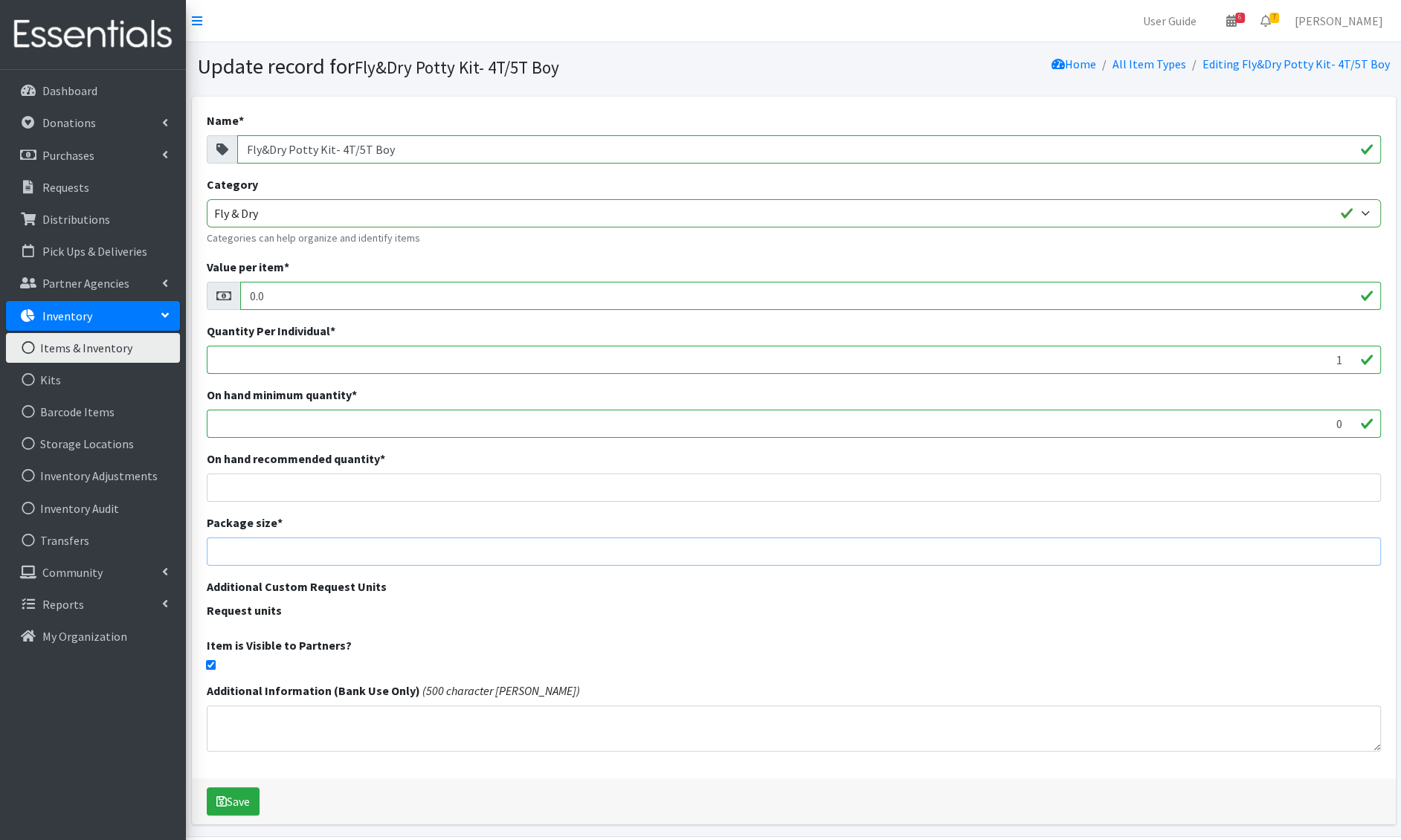
click at [429, 547] on input "number" at bounding box center [794, 551] width 1175 height 28
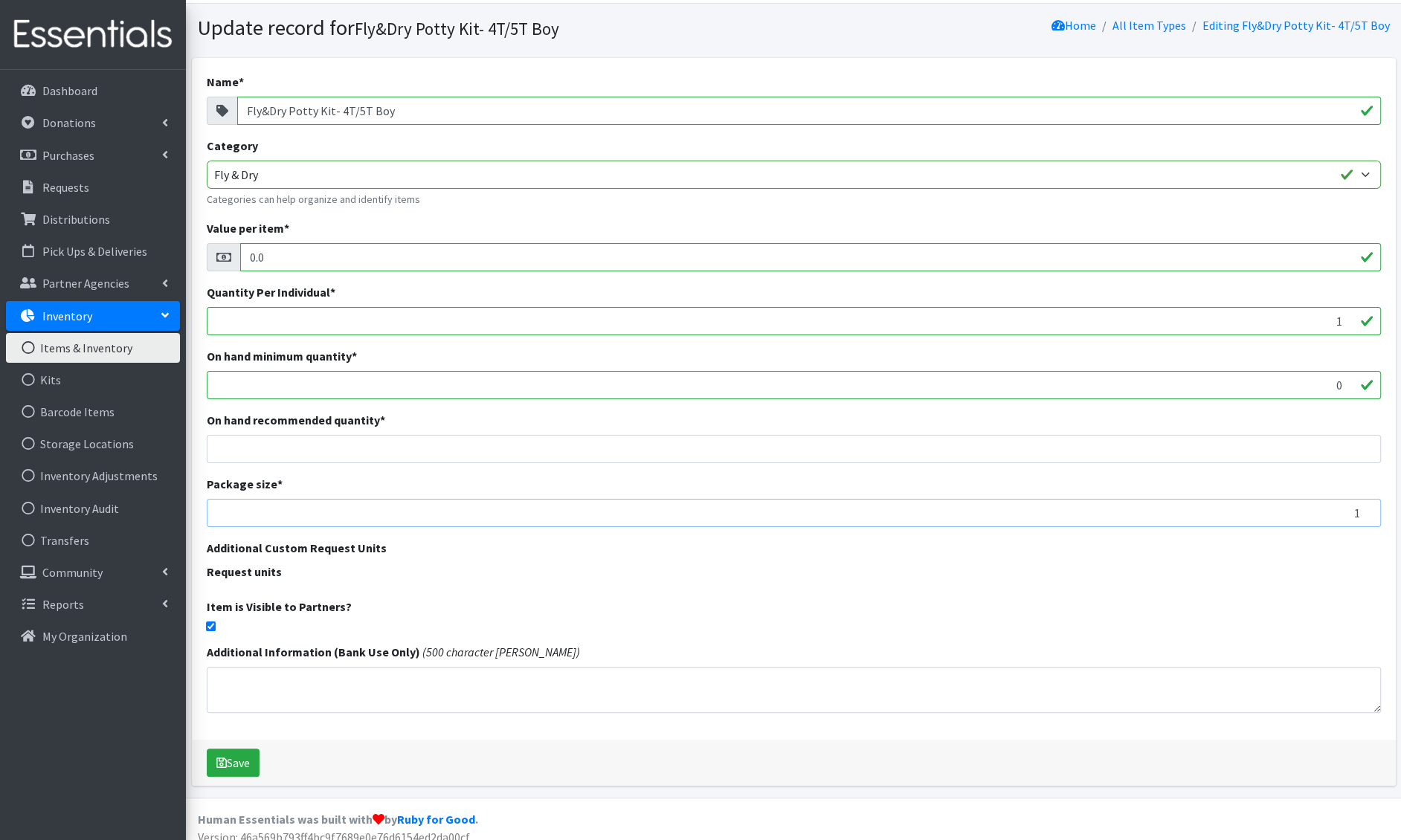
scroll to position [41, 0]
type input "1"
click at [239, 756] on button "Save" at bounding box center [234, 760] width 53 height 28
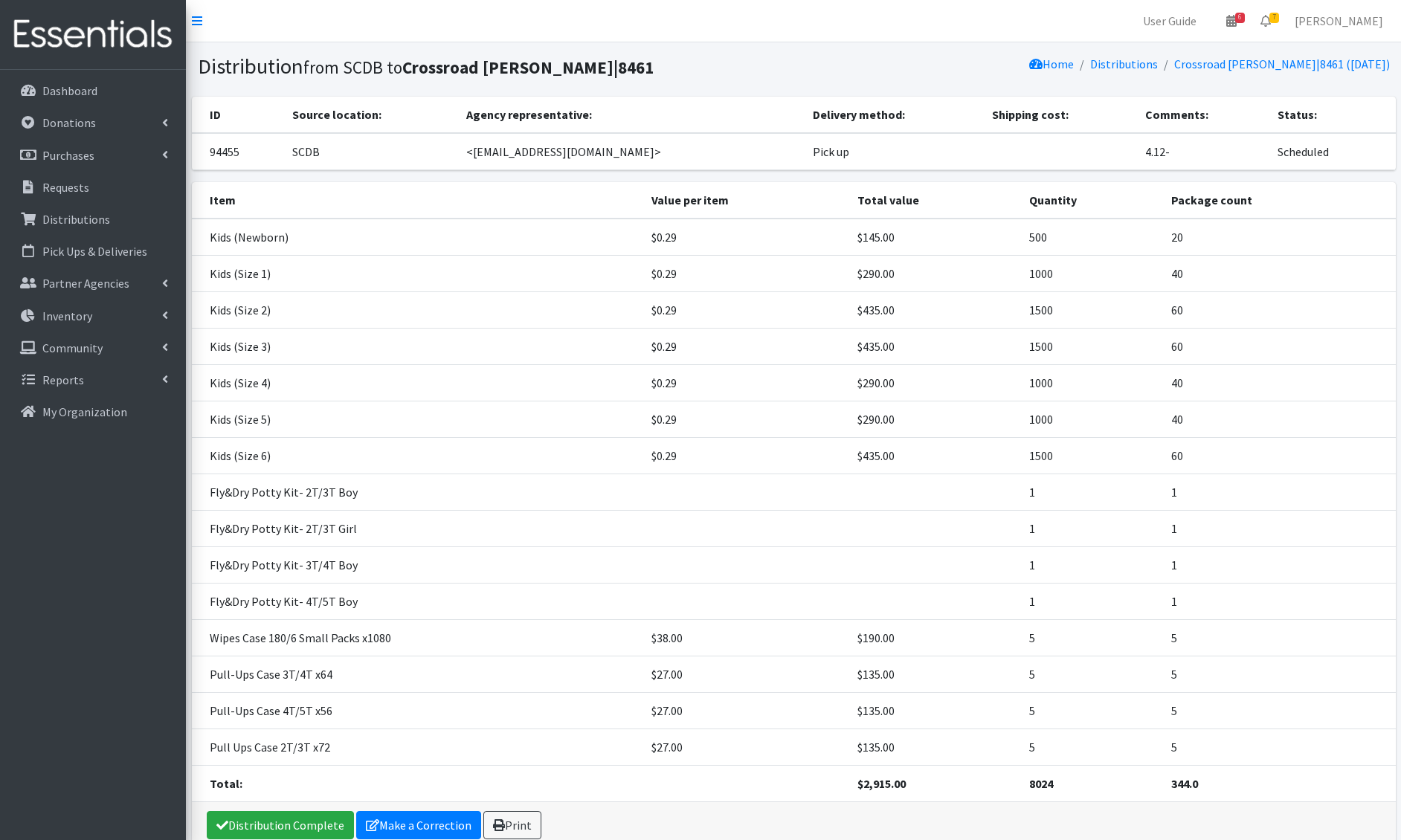
scroll to position [64, 0]
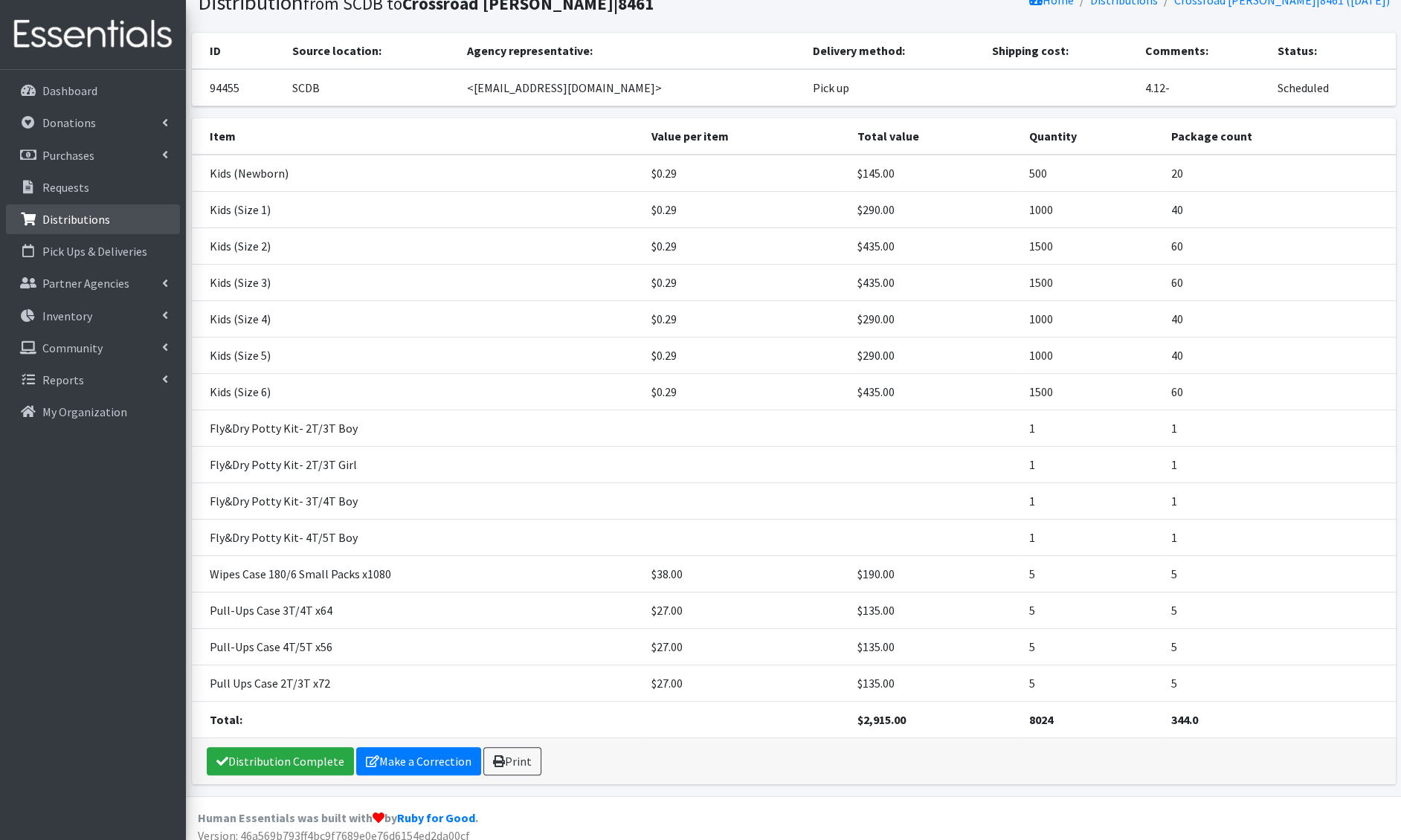
click at [64, 212] on p "Distributions" at bounding box center [76, 219] width 68 height 15
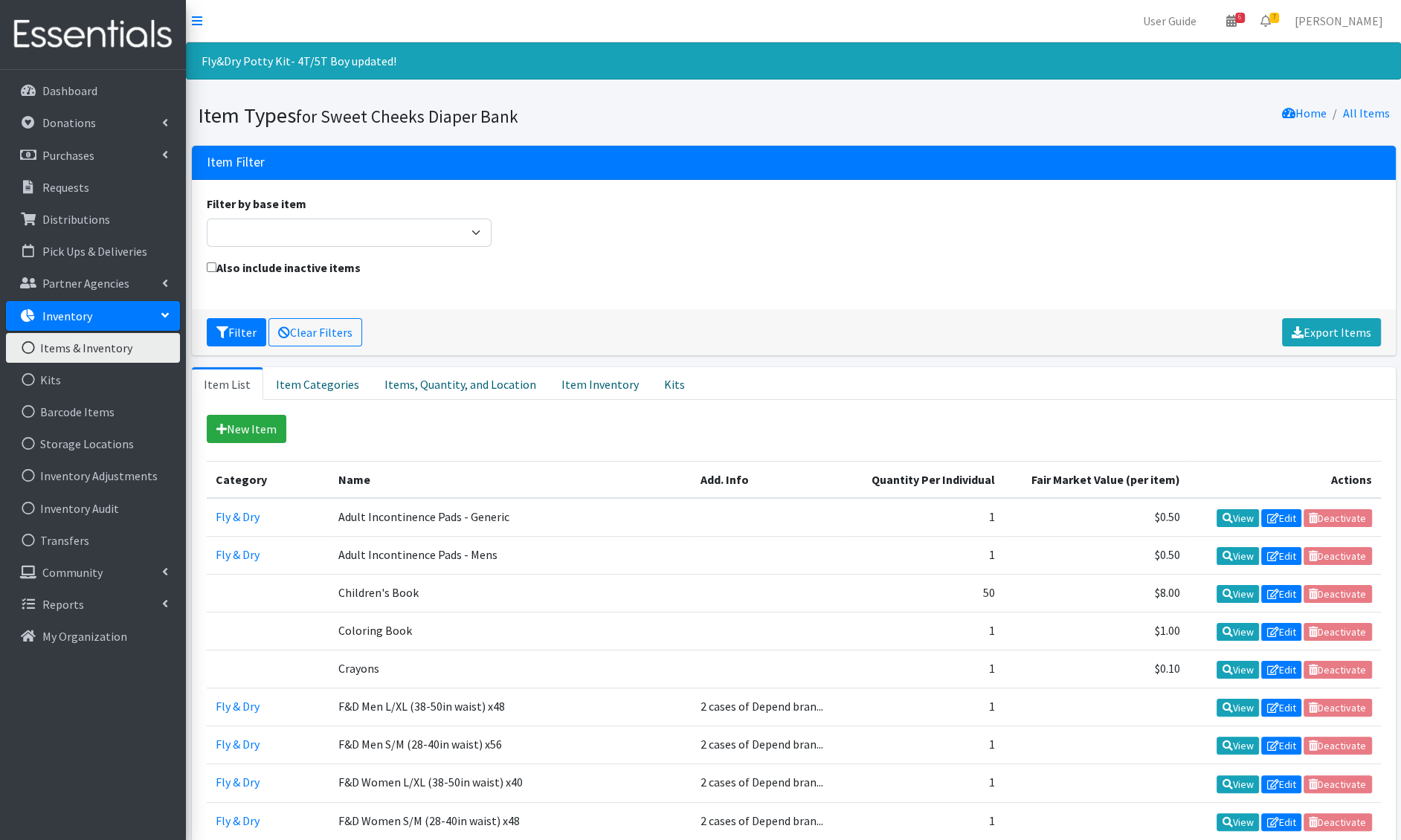
click at [80, 353] on link "Items & Inventory" at bounding box center [94, 348] width 174 height 30
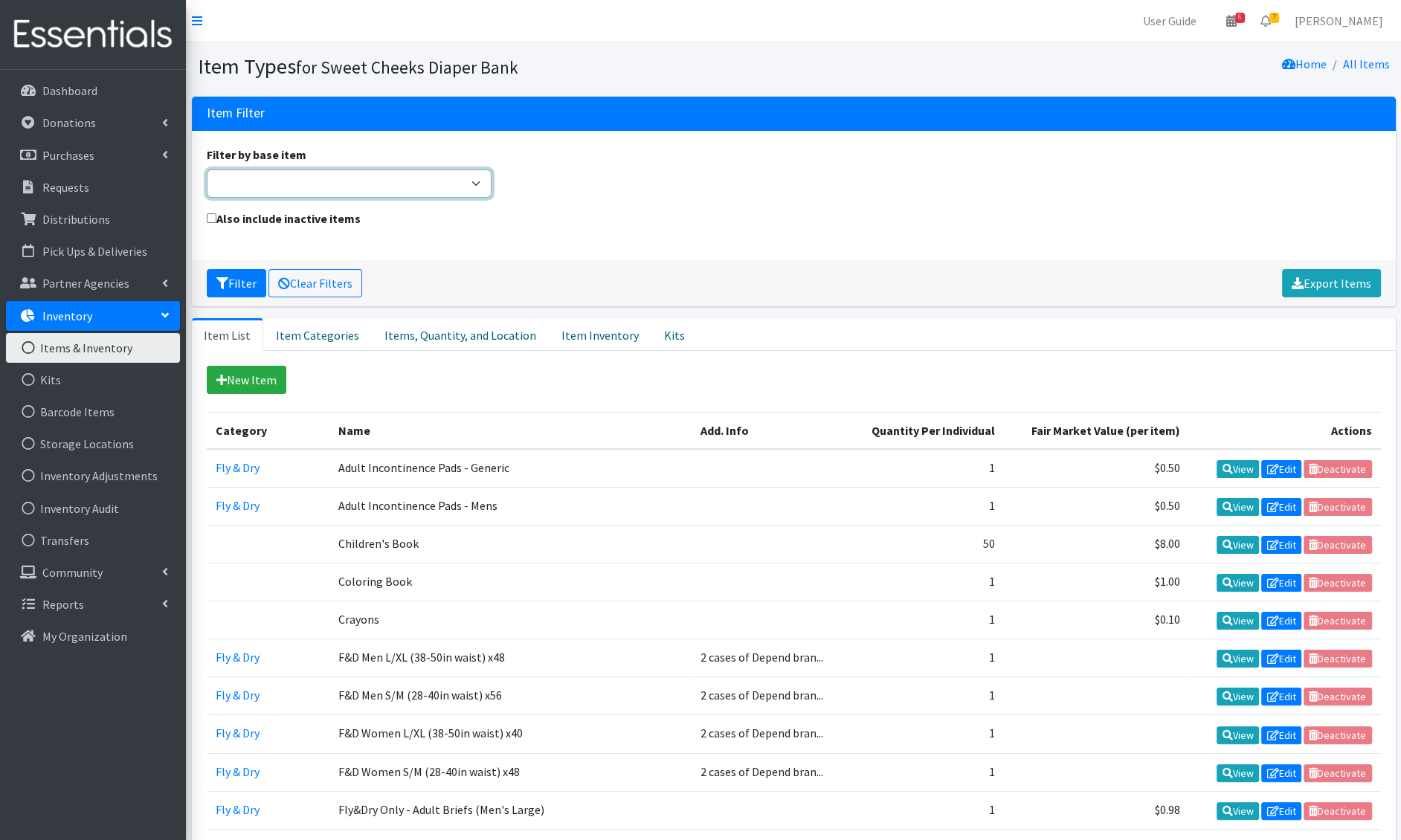
click at [361, 186] on select "Adult Briefs (Large/X-Large) Adult Briefs (Medium/Large) Adult Briefs (Small/Me…" at bounding box center [350, 183] width 285 height 28
click at [207, 170] on select "Adult Briefs (Large/X-Large) Adult Briefs (Medium/Large) Adult Briefs (Small/Me…" at bounding box center [350, 183] width 285 height 28
click at [760, 243] on div "Also include inactive items" at bounding box center [793, 227] width 1186 height 35
click at [98, 225] on p "Distributions" at bounding box center [76, 219] width 68 height 15
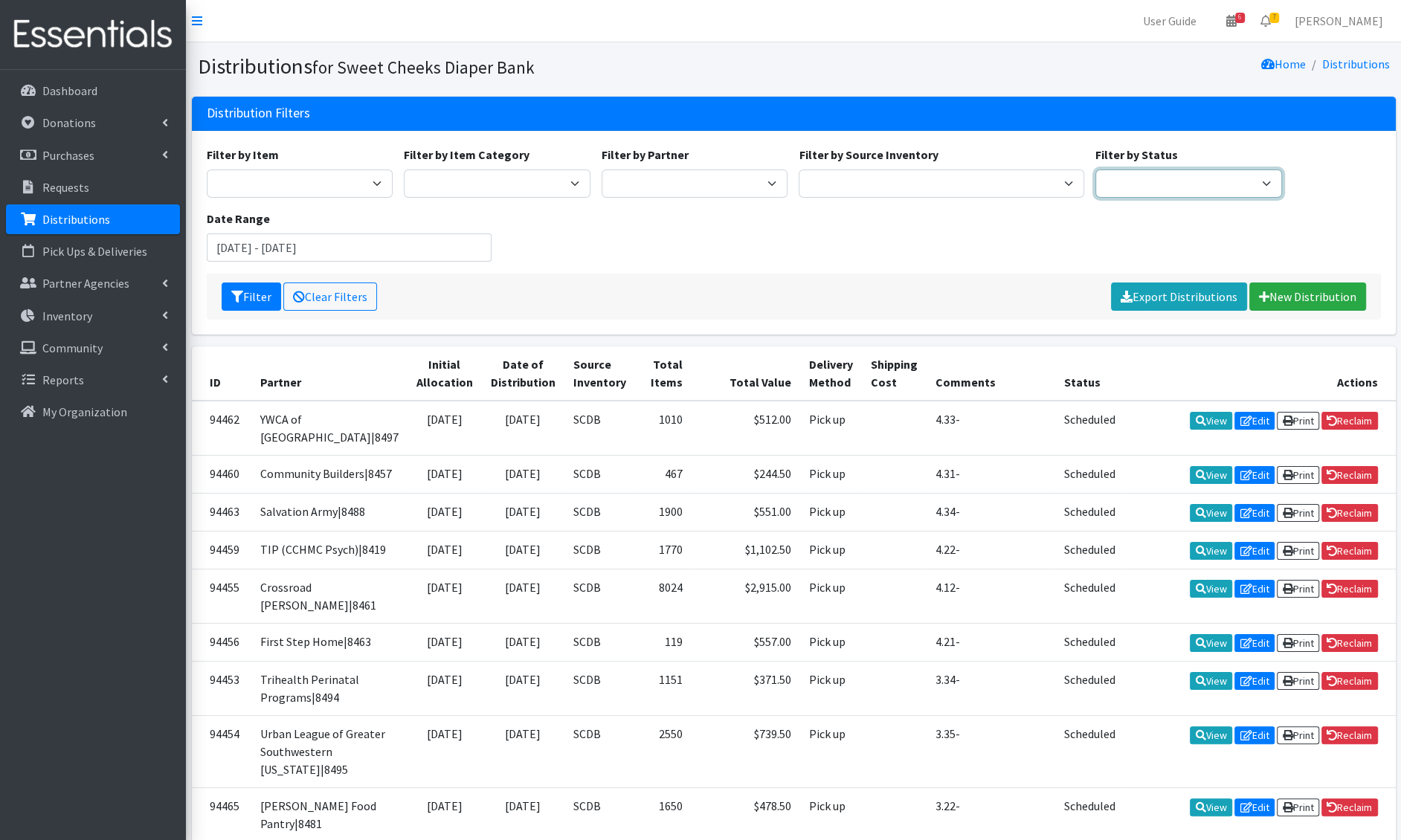
click at [1142, 186] on select "Scheduled Complete" at bounding box center [1188, 183] width 186 height 28
select select "5"
click at [1096, 170] on select "Scheduled Complete" at bounding box center [1188, 183] width 186 height 28
click at [311, 180] on select "Adult Briefs - Generic Large Adult Briefs - Generic Medium Adult Briefs - Men S…" at bounding box center [300, 183] width 186 height 28
select select "11143"
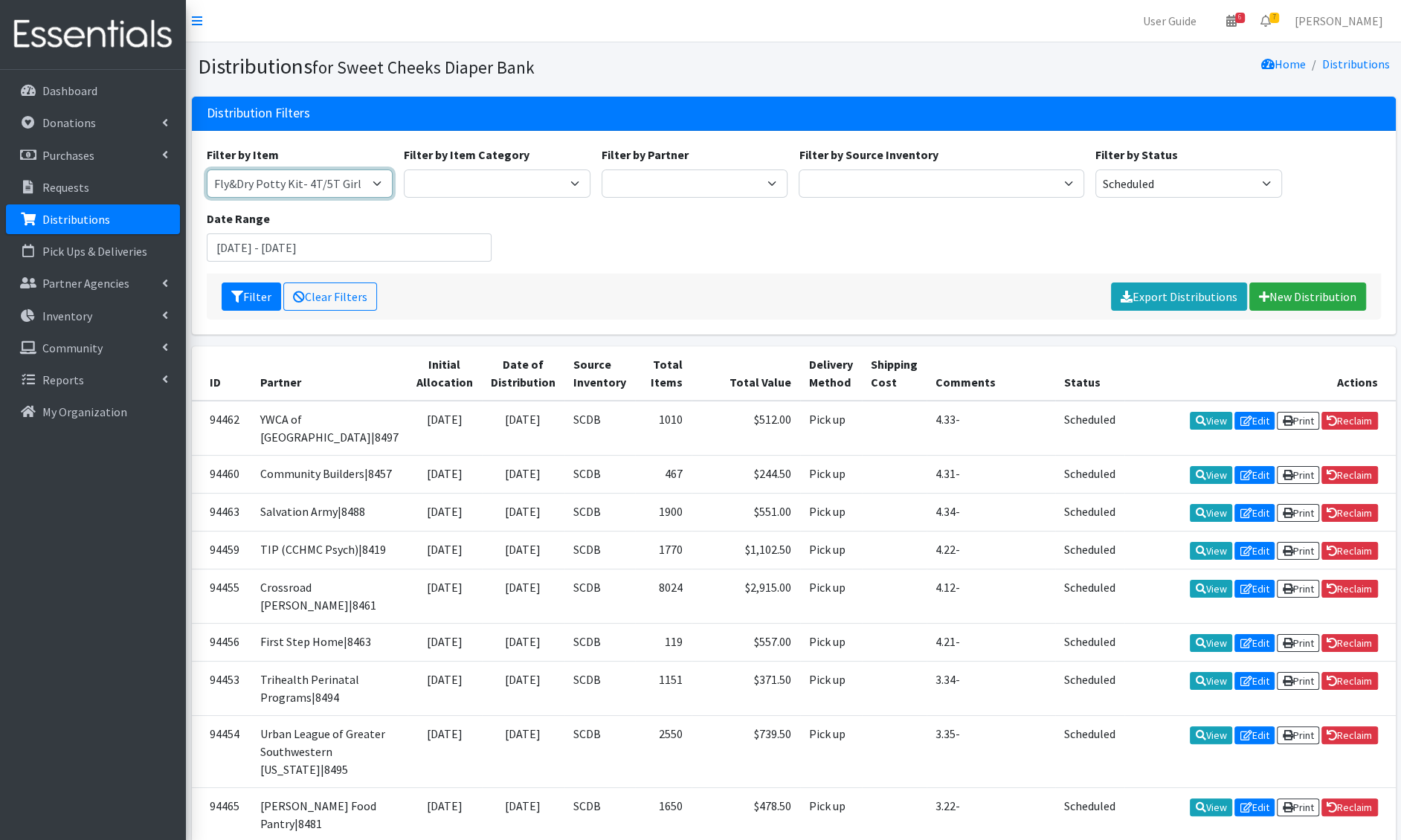
click at [207, 170] on select "Adult Briefs - Generic Large Adult Briefs - Generic Medium Adult Briefs - Men S…" at bounding box center [300, 183] width 186 height 28
click at [244, 301] on button "Filter" at bounding box center [251, 296] width 59 height 28
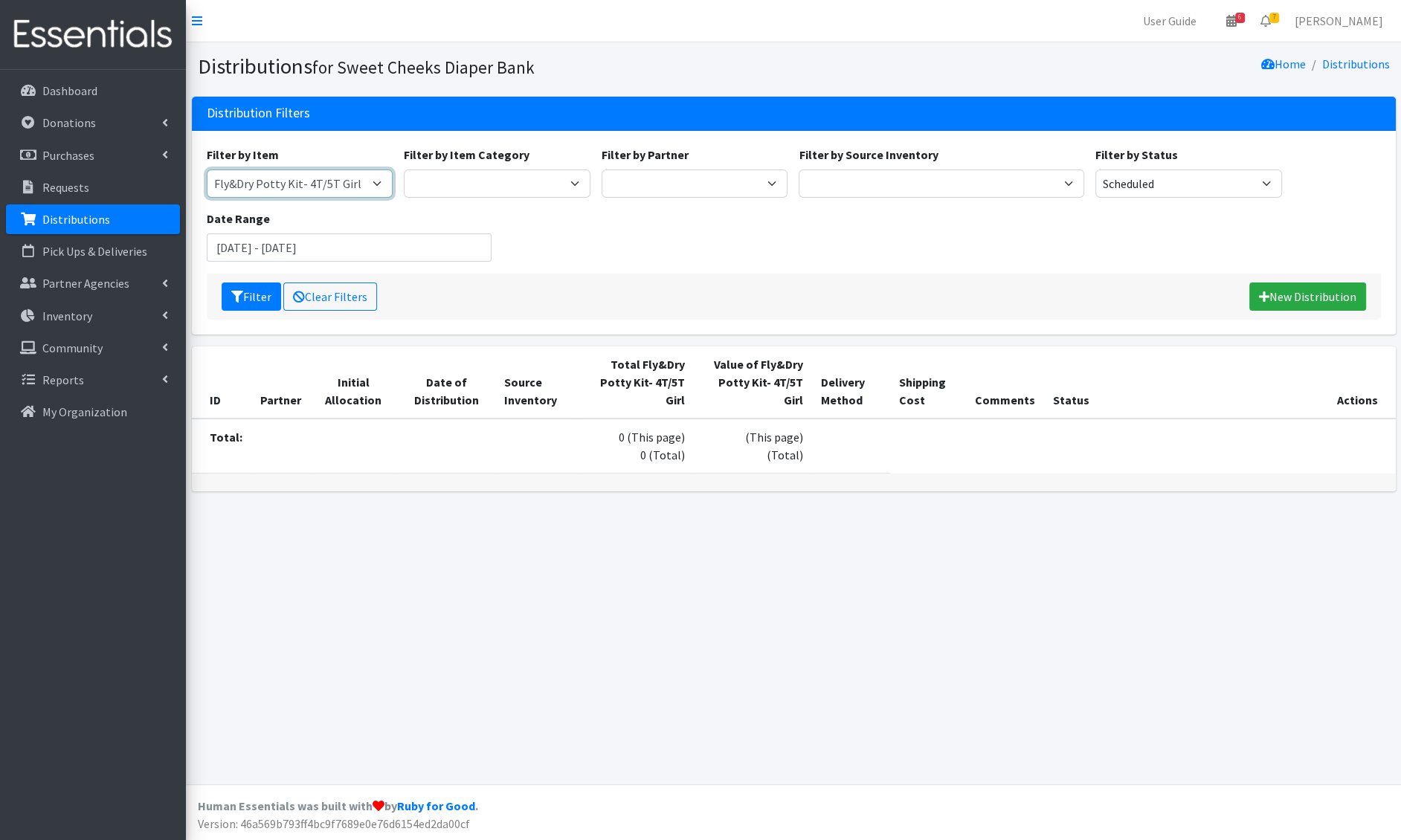
click at [292, 188] on select "Adult Briefs - Generic Large Adult Briefs - Generic Medium Adult Briefs - Men S…" at bounding box center [300, 183] width 186 height 28
select select "11141"
click at [207, 170] on select "Adult Briefs - Generic Large Adult Briefs - Generic Medium Adult Briefs - Men S…" at bounding box center [300, 183] width 186 height 28
click at [245, 305] on button "Filter" at bounding box center [251, 296] width 59 height 28
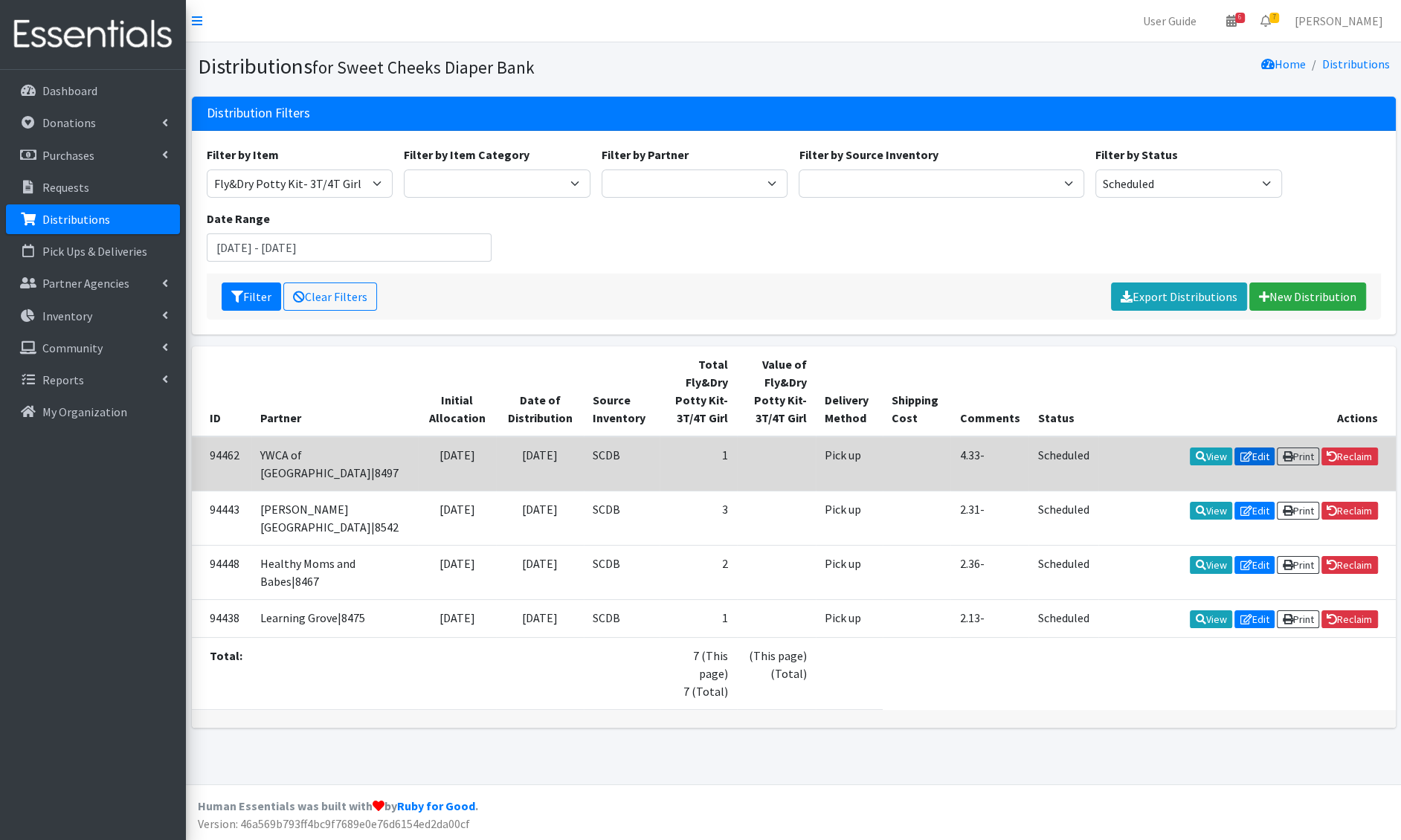
click at [1247, 448] on link "Edit" at bounding box center [1255, 457] width 40 height 18
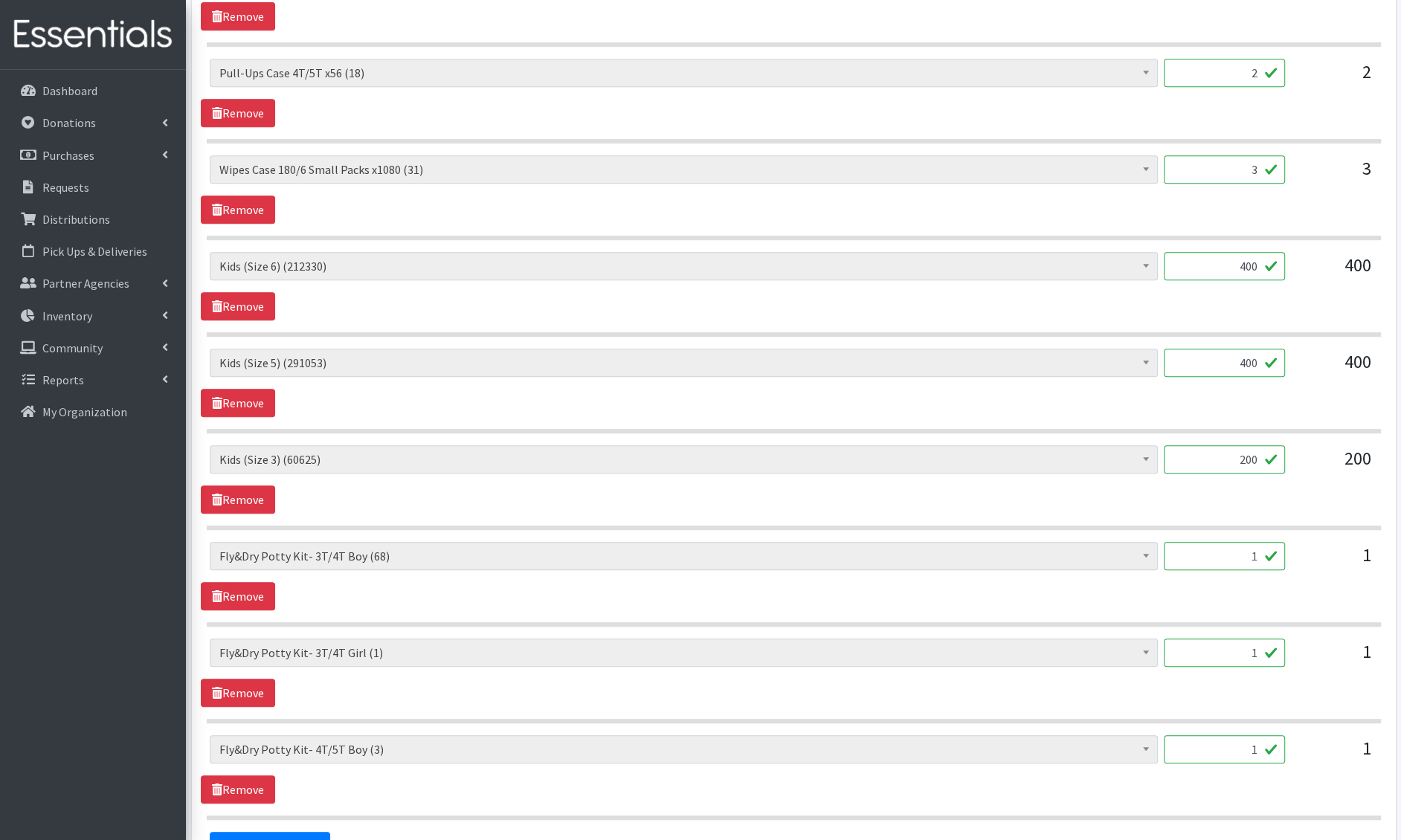
scroll to position [716, 0]
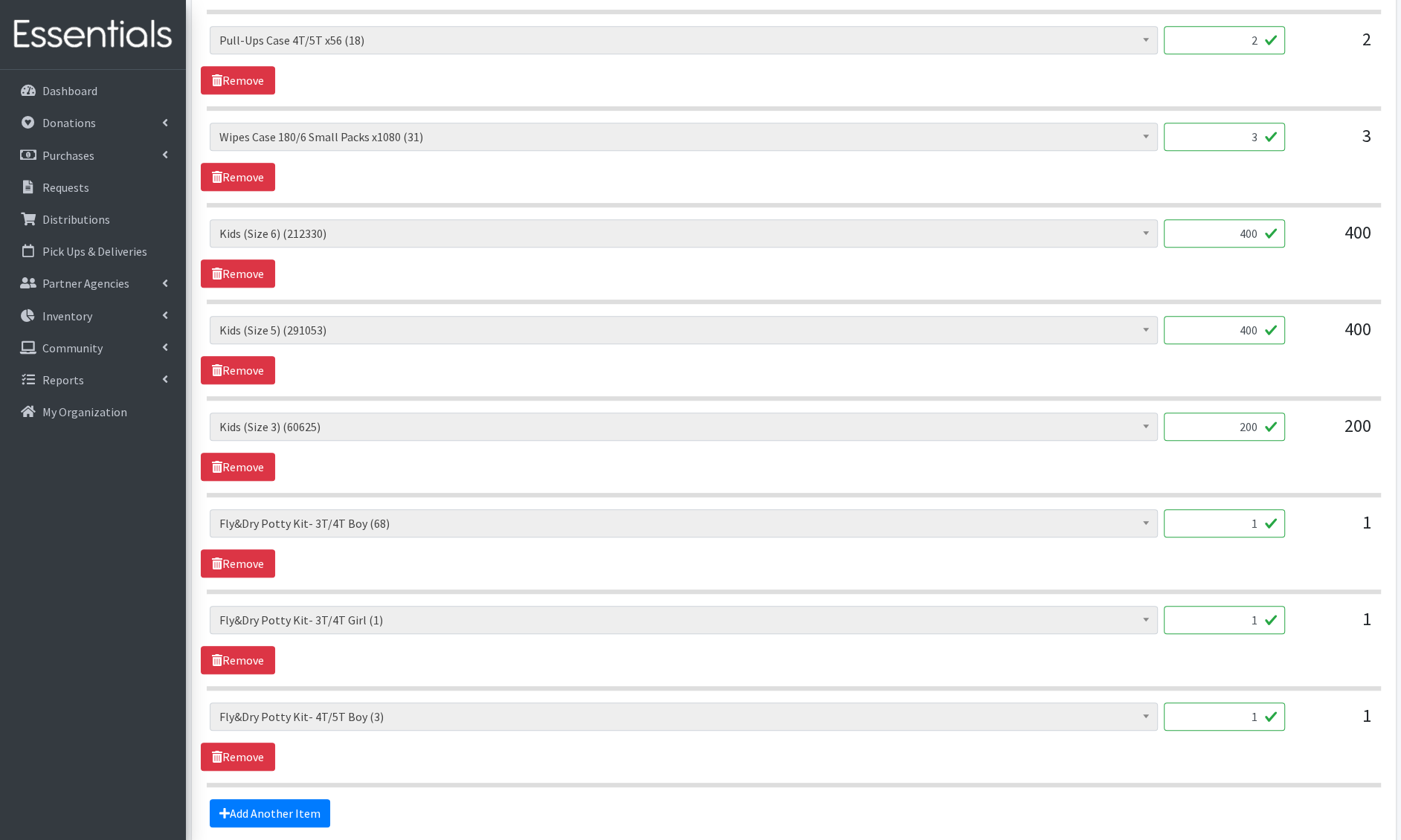
click at [1259, 618] on input "1" at bounding box center [1224, 619] width 121 height 28
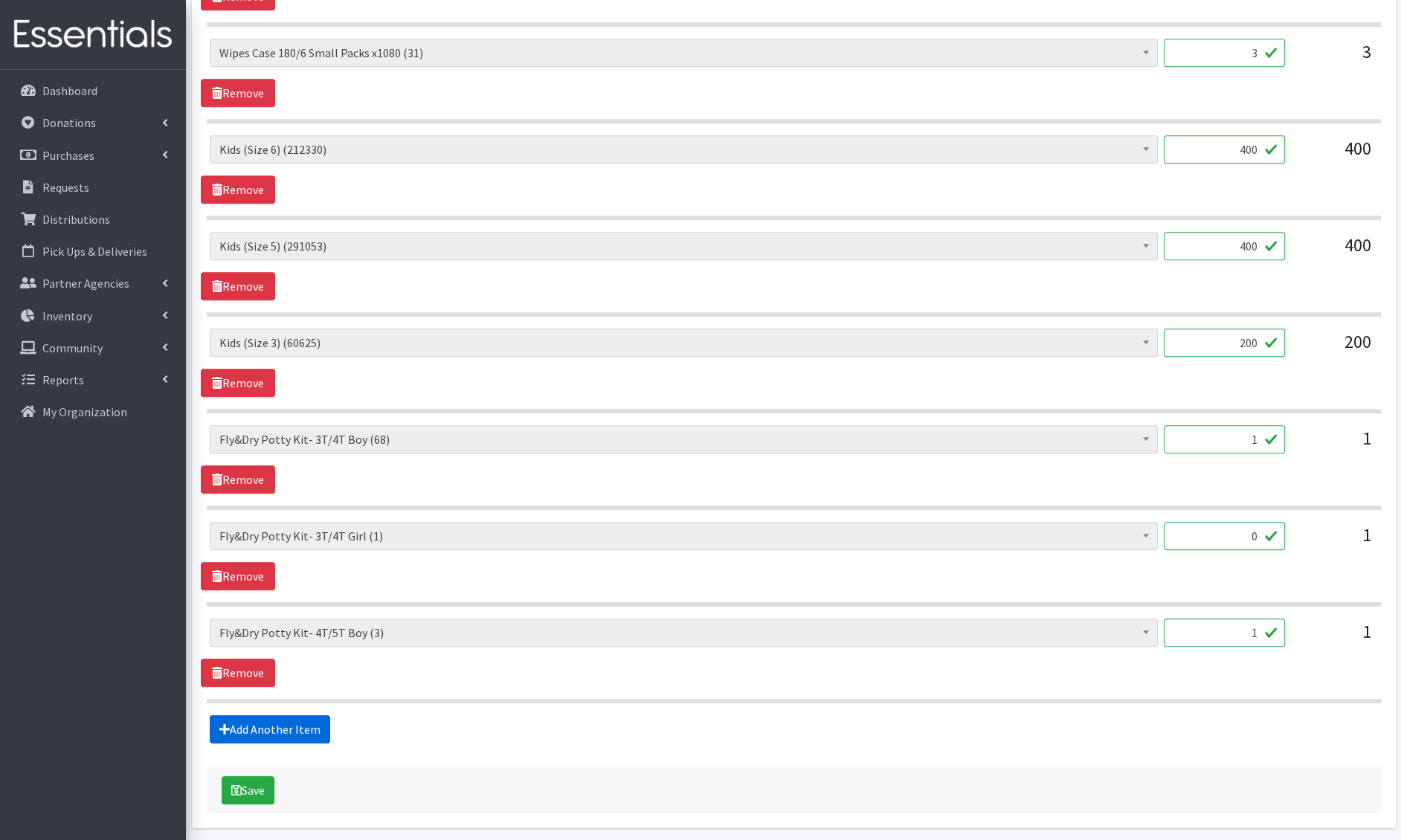
scroll to position [845, 0]
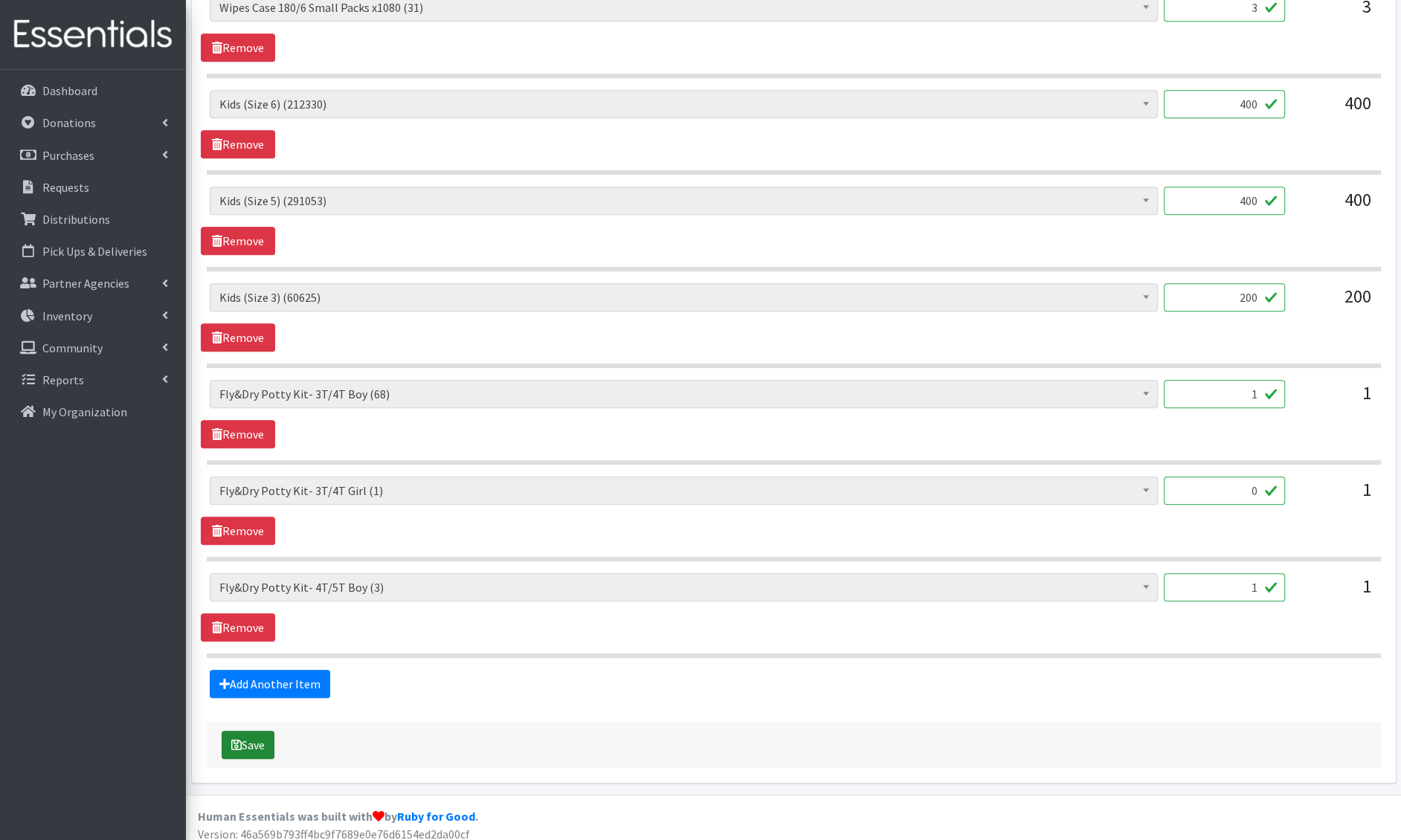
type input "0"
click at [250, 731] on button "Save" at bounding box center [248, 745] width 53 height 28
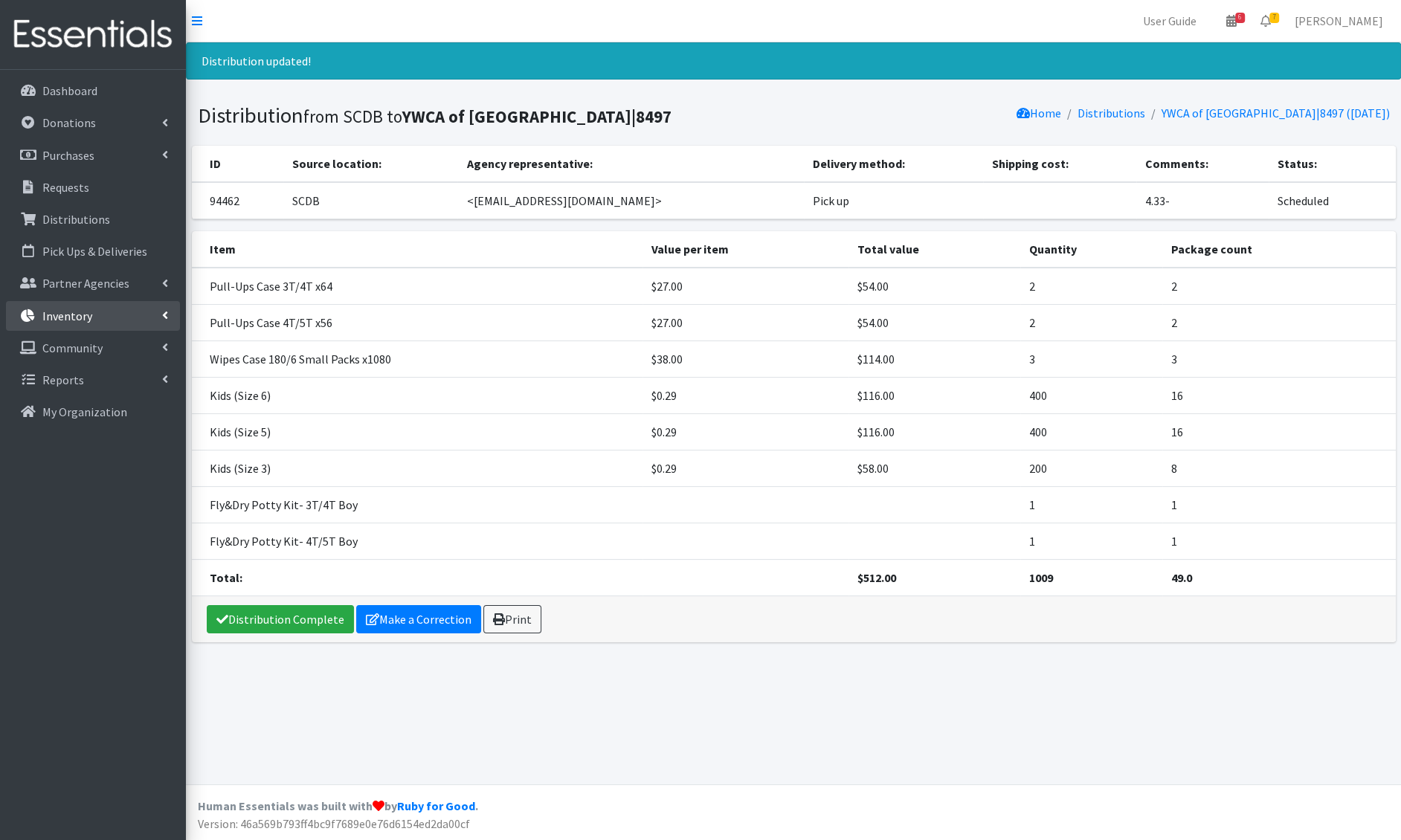
click at [80, 305] on link "Inventory" at bounding box center [94, 316] width 174 height 30
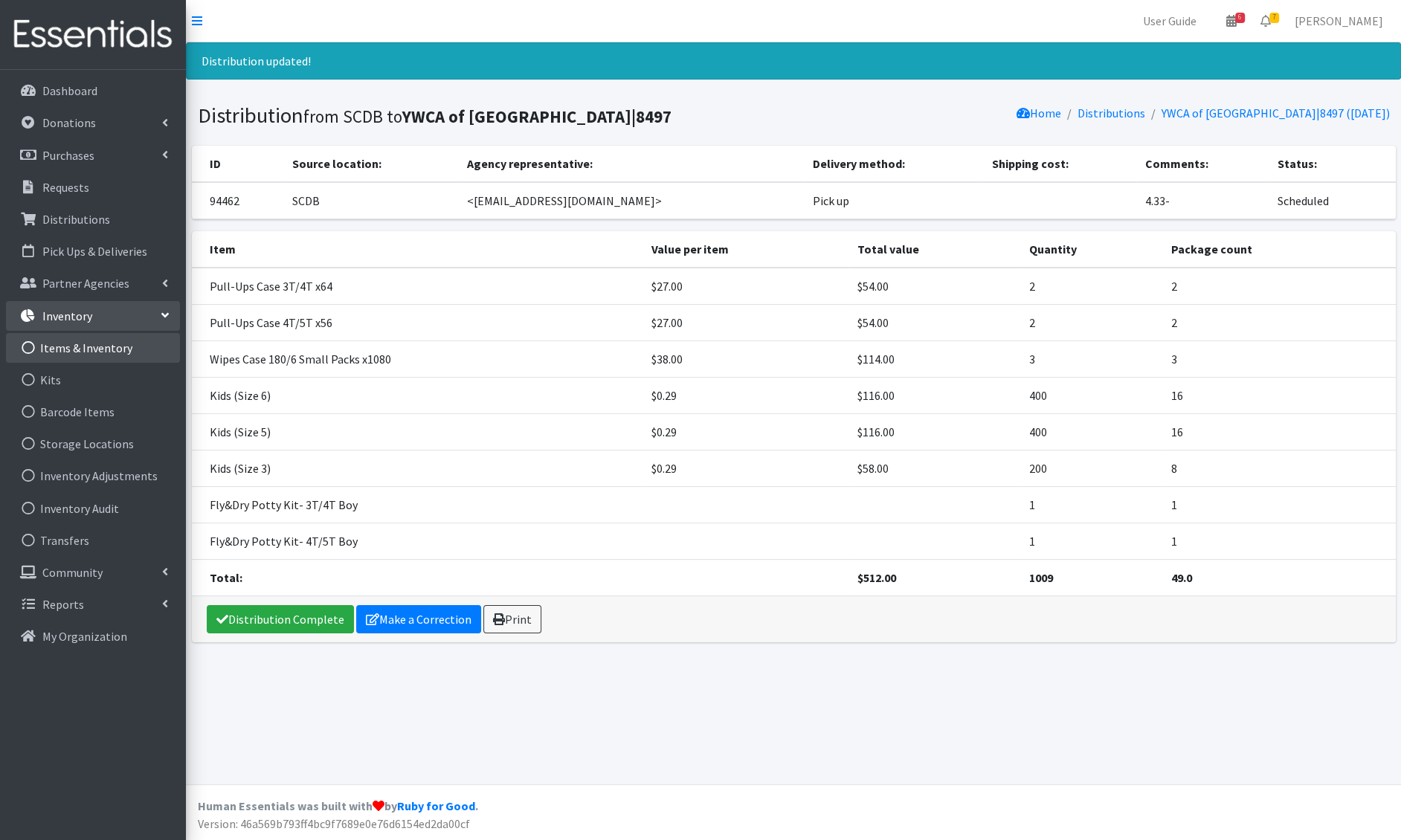
click at [79, 356] on link "Items & Inventory" at bounding box center [94, 348] width 174 height 30
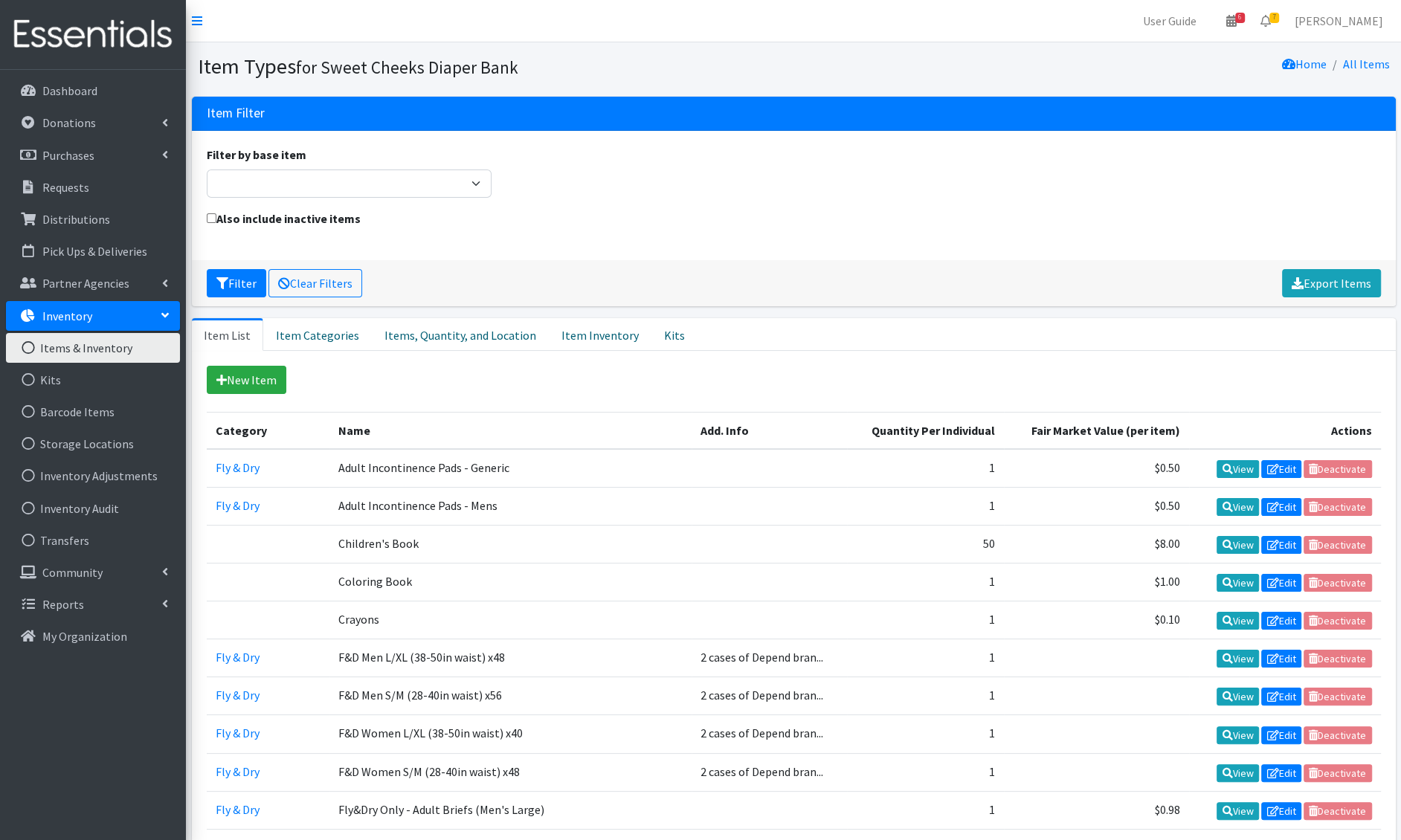
scroll to position [1971, 0]
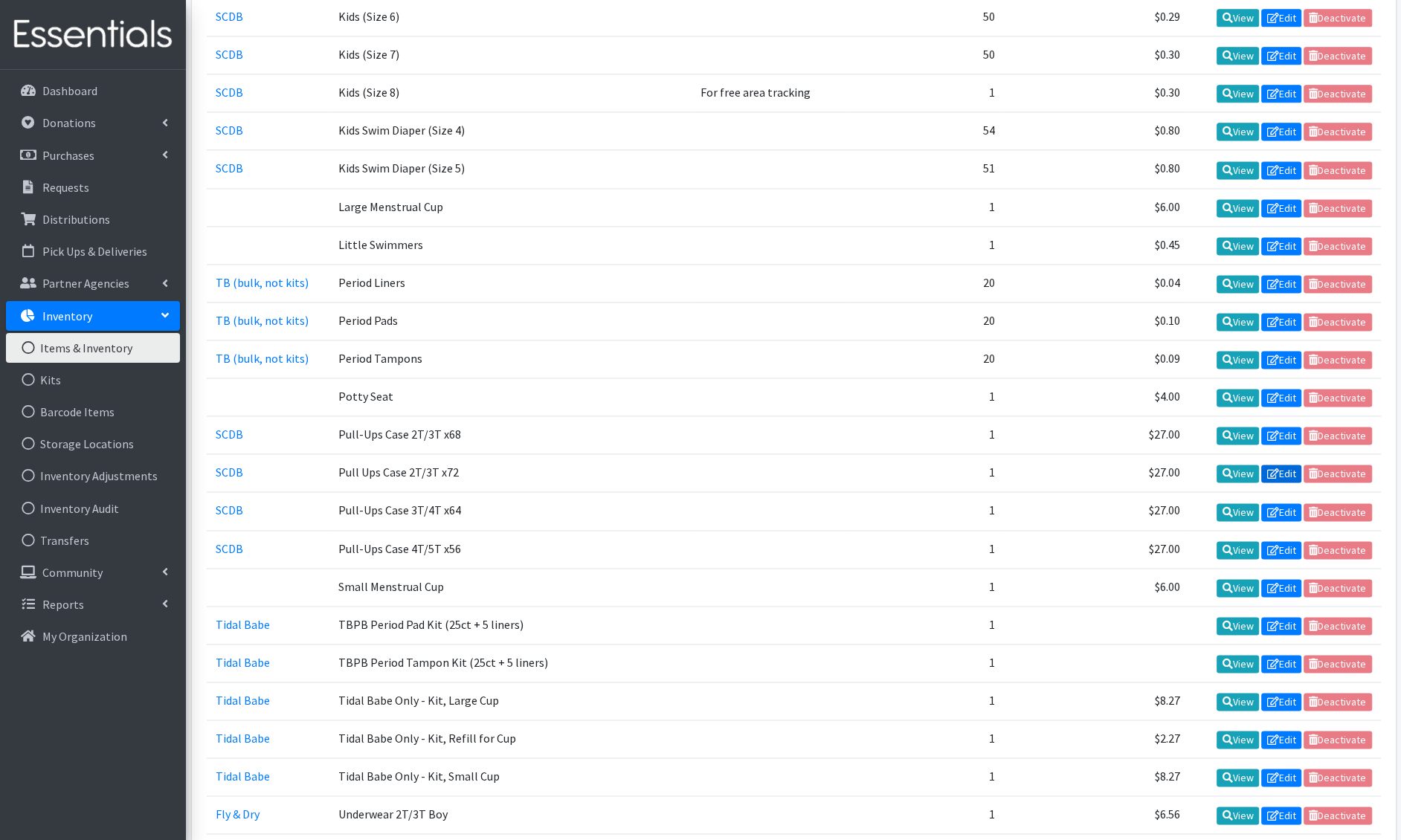
click at [1286, 465] on link "Edit" at bounding box center [1282, 474] width 40 height 18
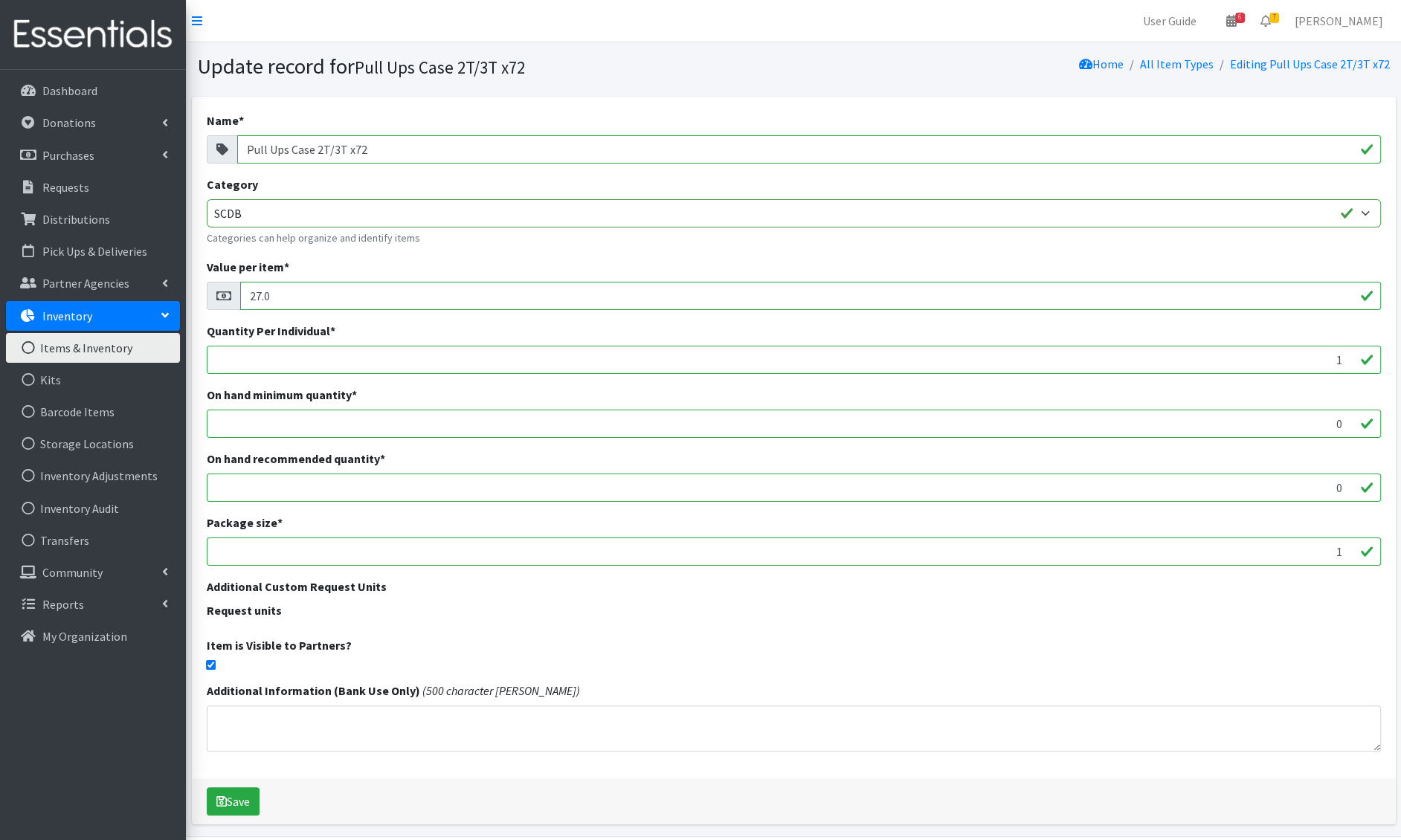
click at [305, 551] on input "1" at bounding box center [794, 551] width 1175 height 28
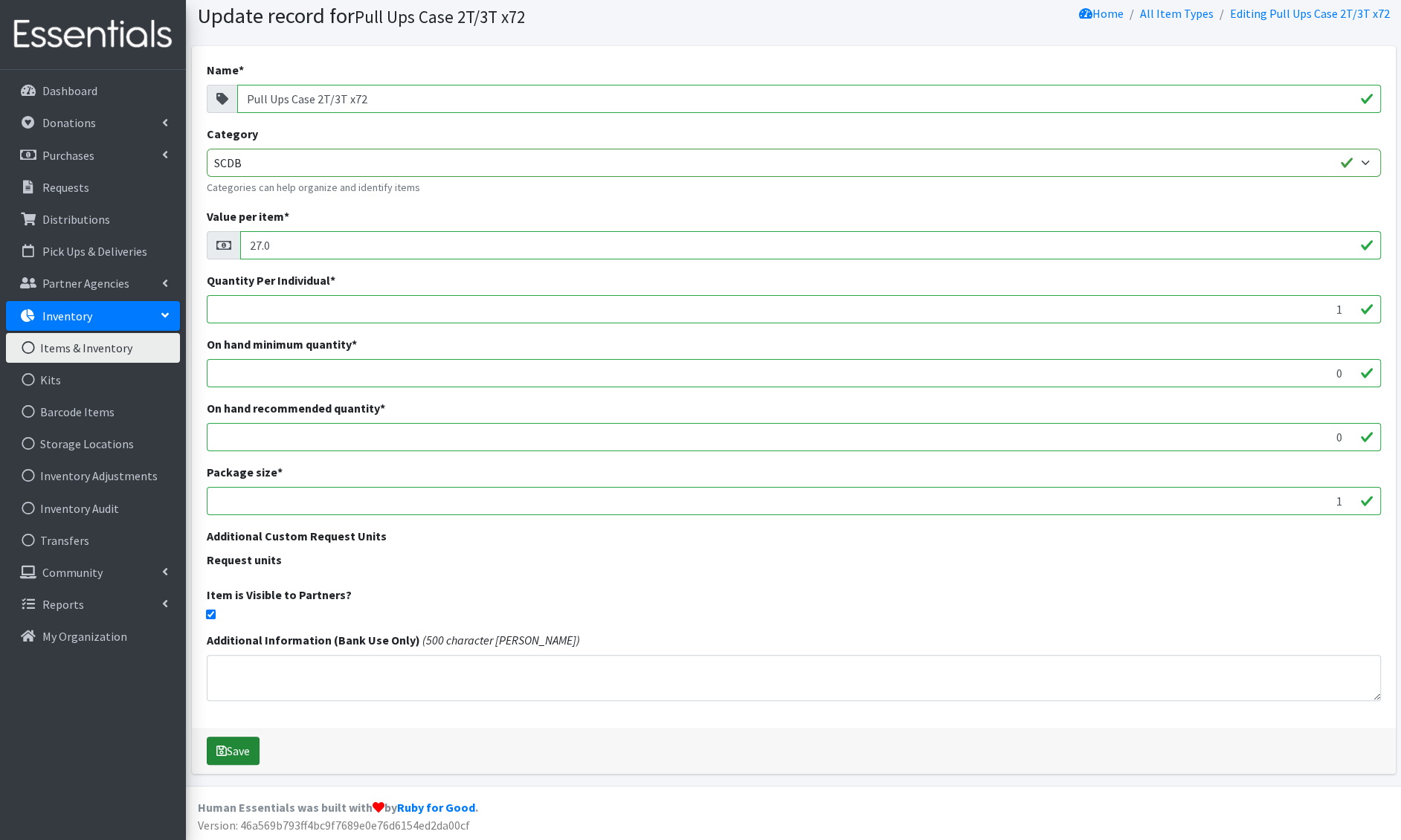
click at [225, 749] on icon "submit" at bounding box center [221, 750] width 10 height 12
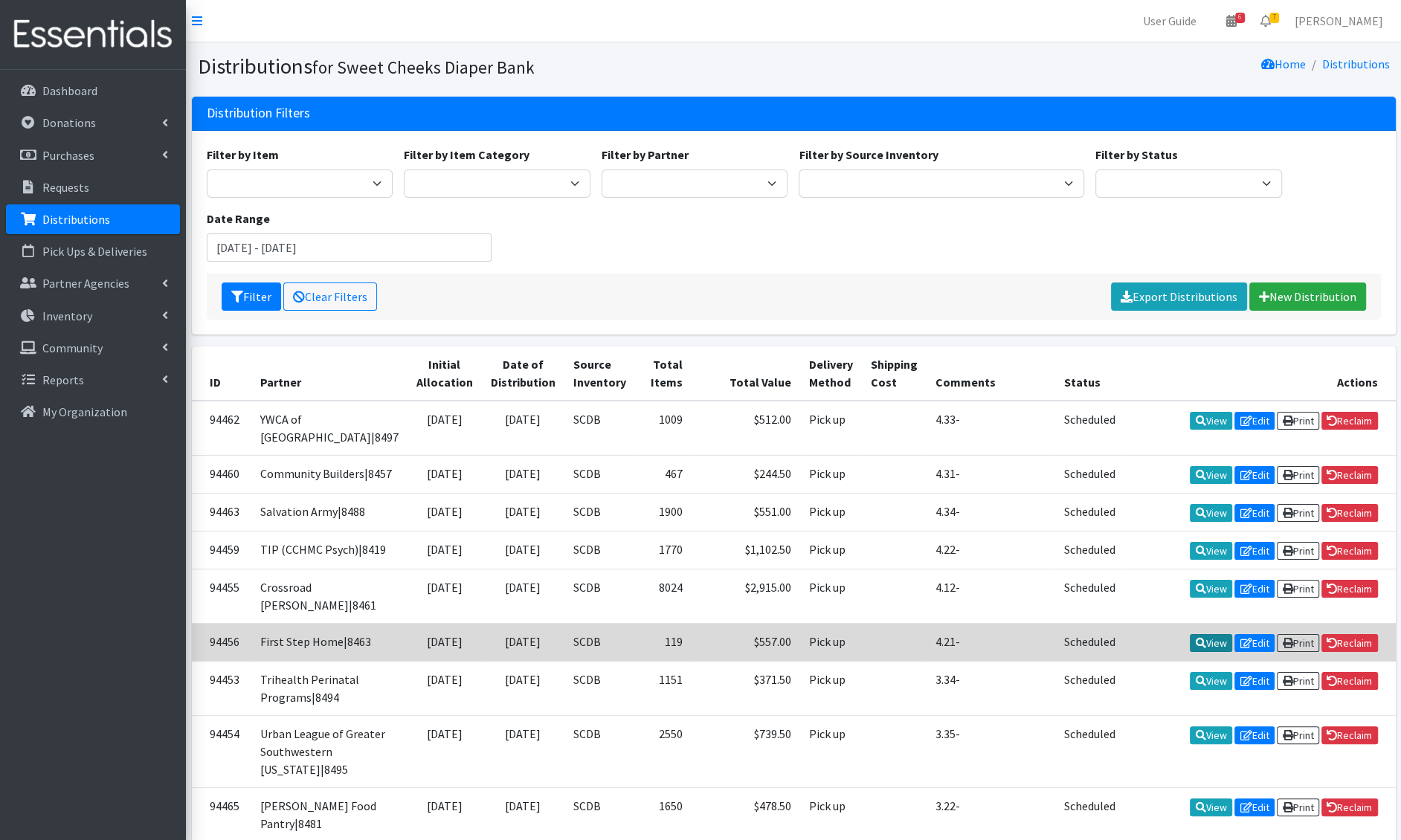
click at [1199, 652] on link "View" at bounding box center [1211, 643] width 43 height 18
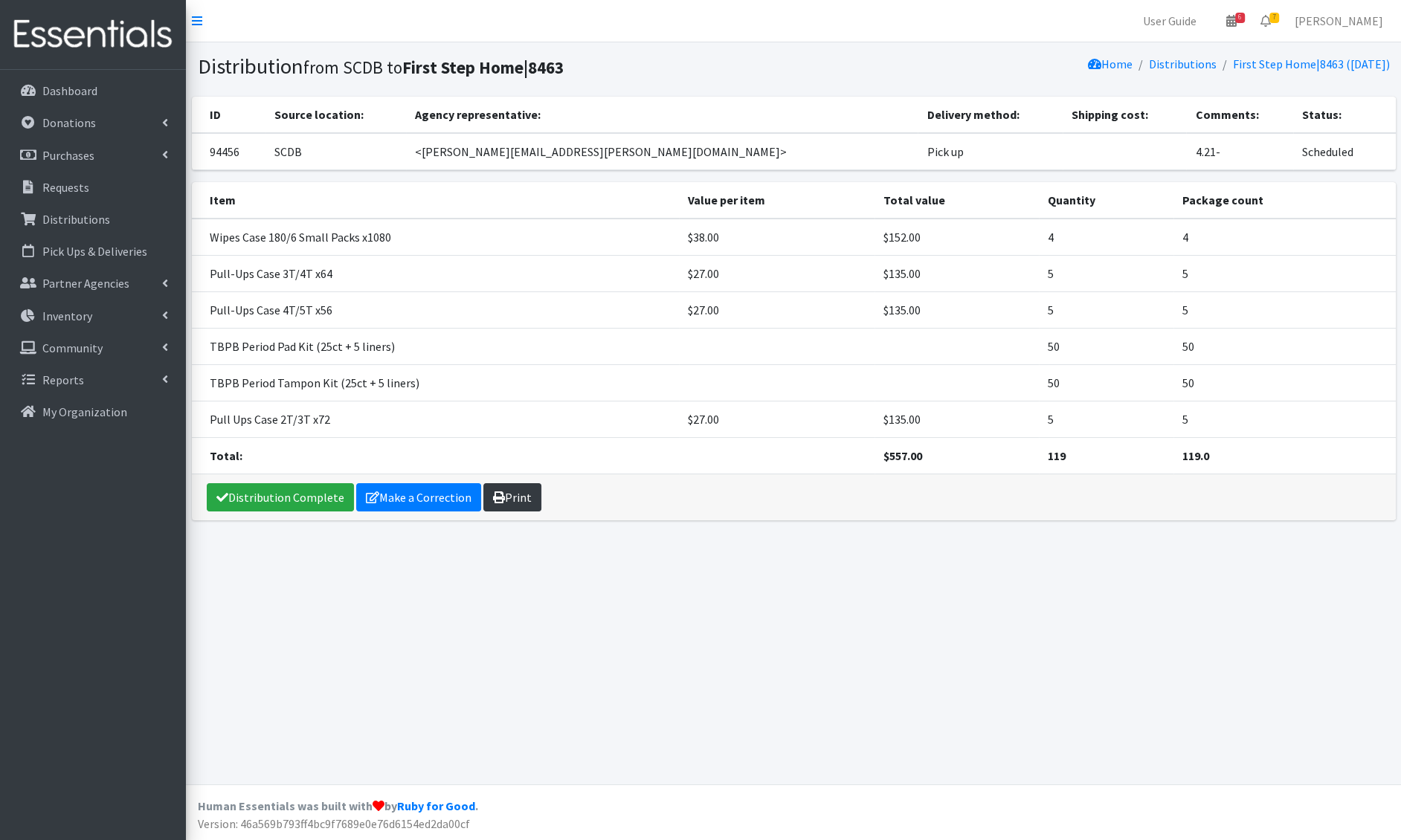
click at [509, 497] on link "Print" at bounding box center [512, 497] width 58 height 28
click at [519, 491] on link "Print" at bounding box center [512, 497] width 58 height 28
